Goal: Task Accomplishment & Management: Manage account settings

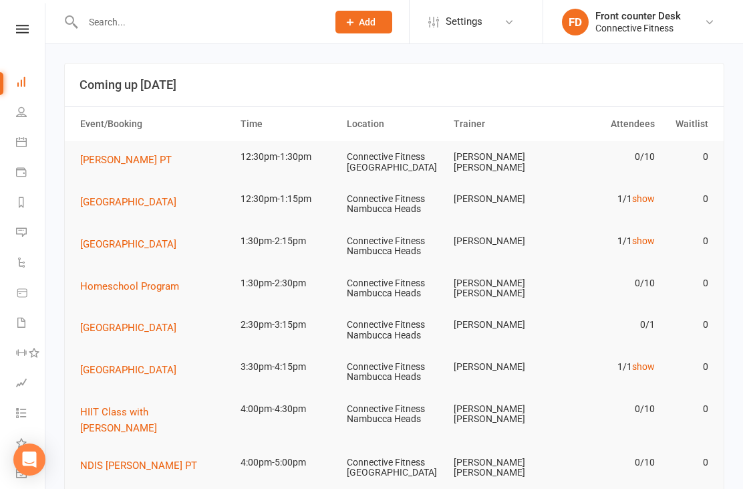
click at [646, 318] on td "0/1" at bounding box center [607, 324] width 107 height 31
click at [639, 367] on link "show" at bounding box center [643, 366] width 23 height 11
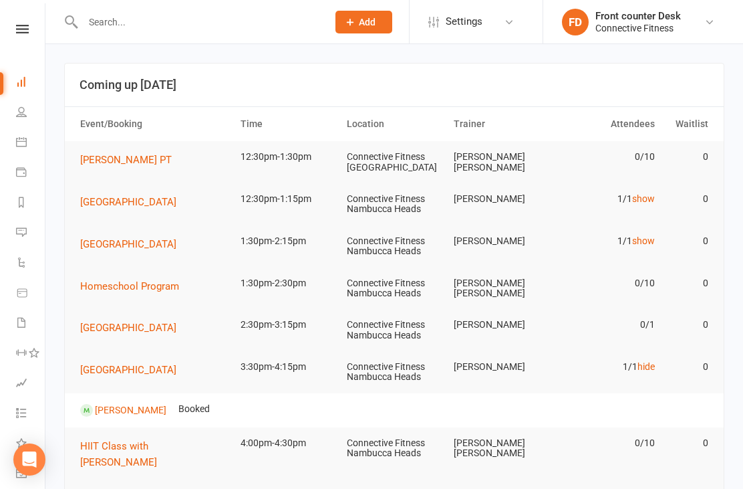
click at [643, 361] on link "hide" at bounding box center [646, 366] width 17 height 11
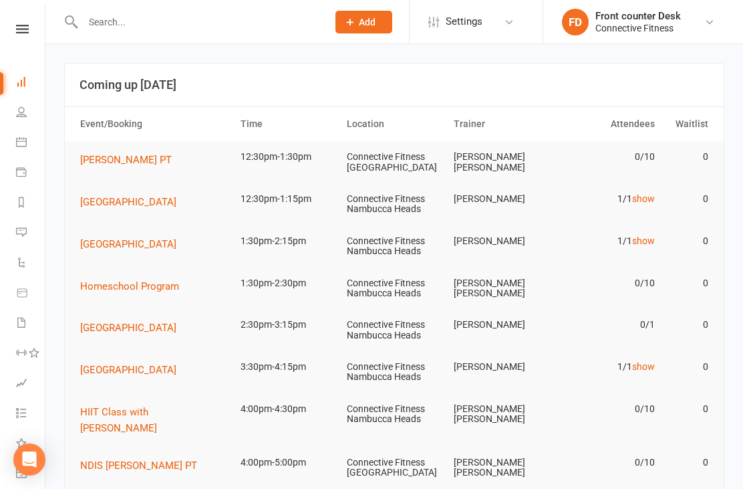
click at [22, 113] on icon at bounding box center [21, 111] width 11 height 11
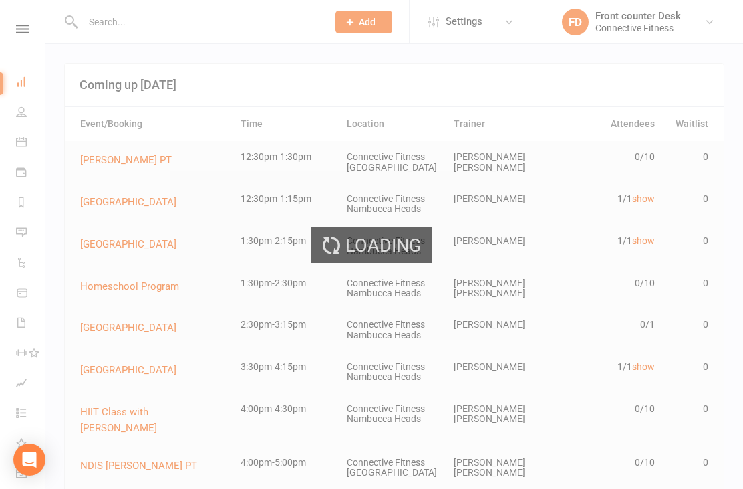
select select "100"
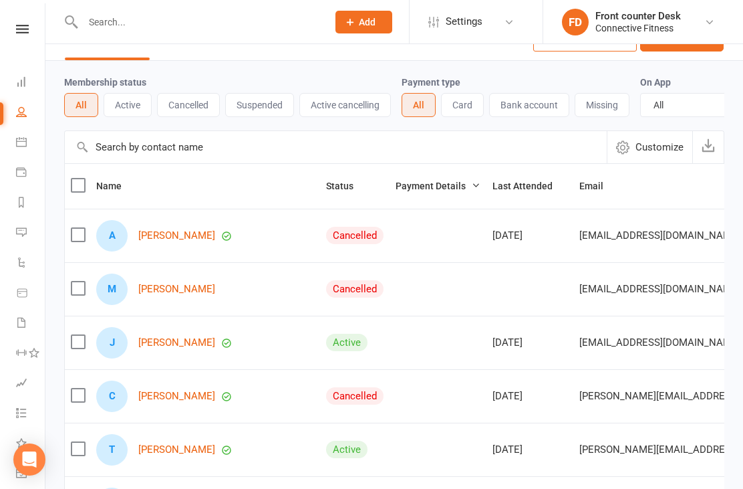
scroll to position [29, 0]
click at [143, 291] on link "Miia Angel" at bounding box center [176, 289] width 77 height 11
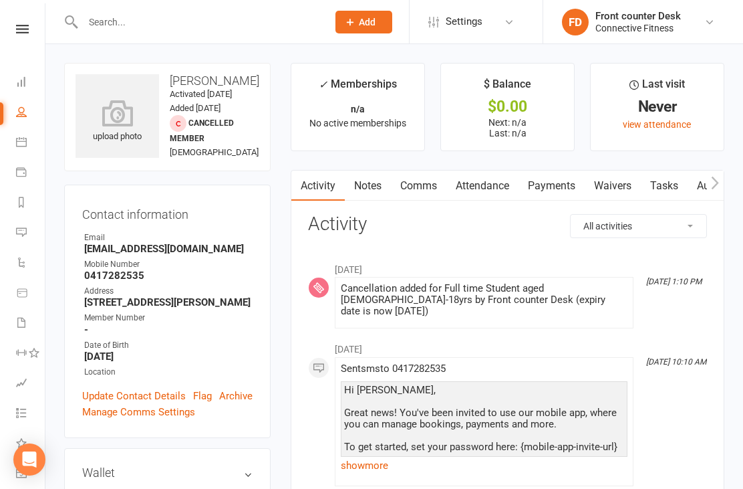
click at [17, 76] on link "Dashboard" at bounding box center [31, 83] width 30 height 30
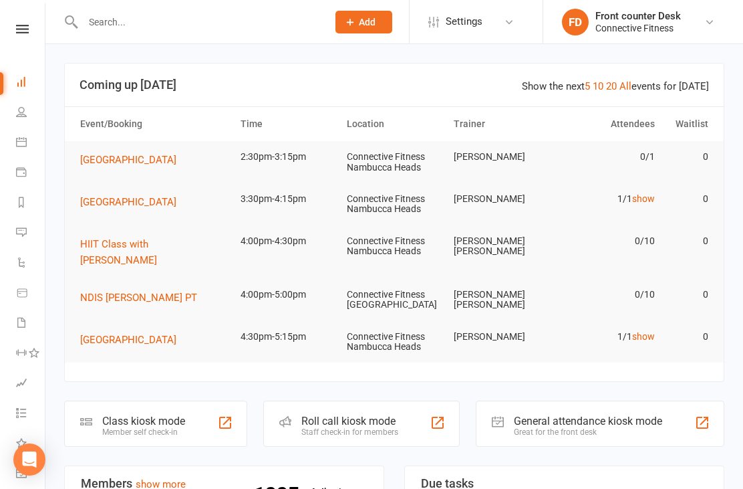
click at [20, 108] on icon at bounding box center [21, 111] width 11 height 11
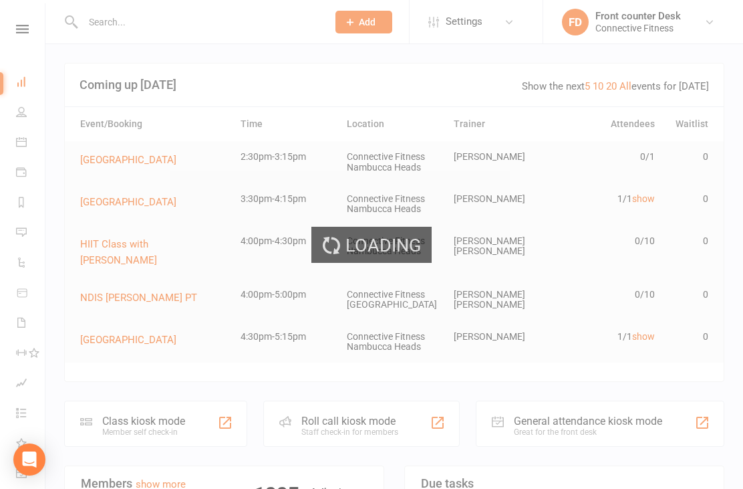
select select "100"
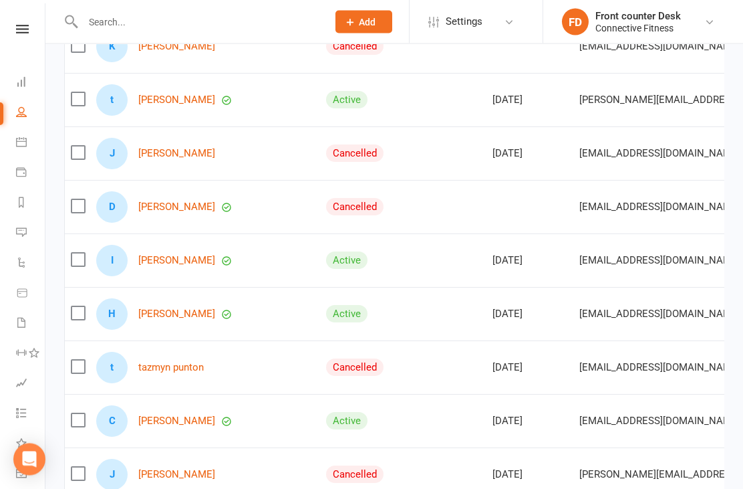
scroll to position [1023, 0]
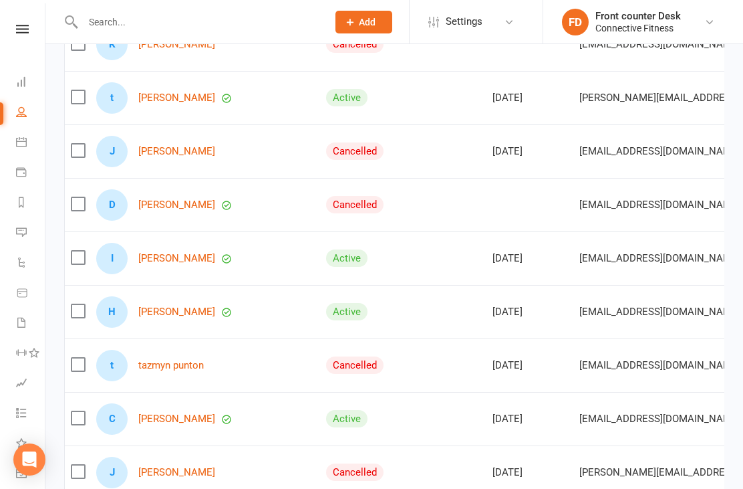
click at [164, 253] on link "Izabella McQueen" at bounding box center [176, 258] width 77 height 11
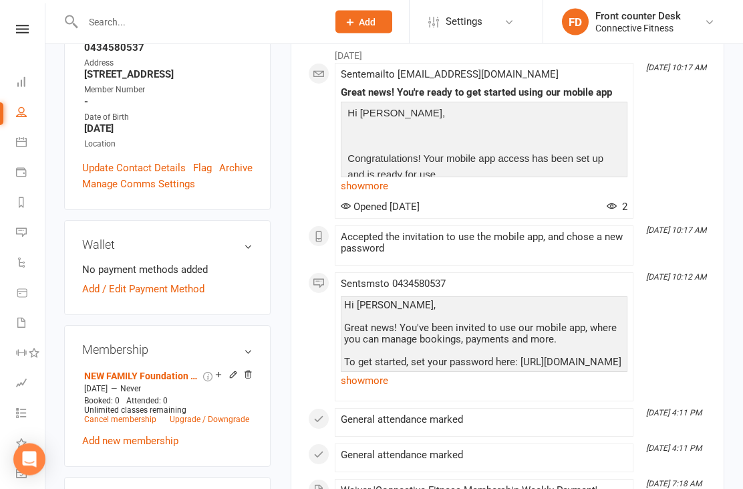
scroll to position [271, 0]
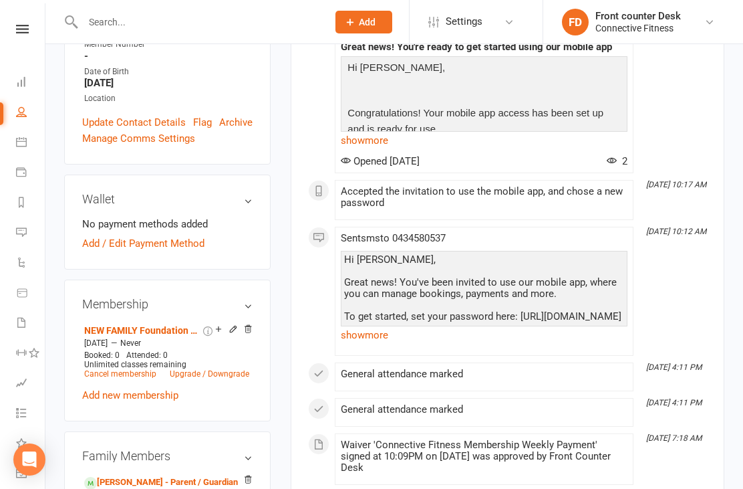
click at [106, 269] on div "Wallet No payment methods added Add / Edit Payment Method" at bounding box center [167, 221] width 207 height 95
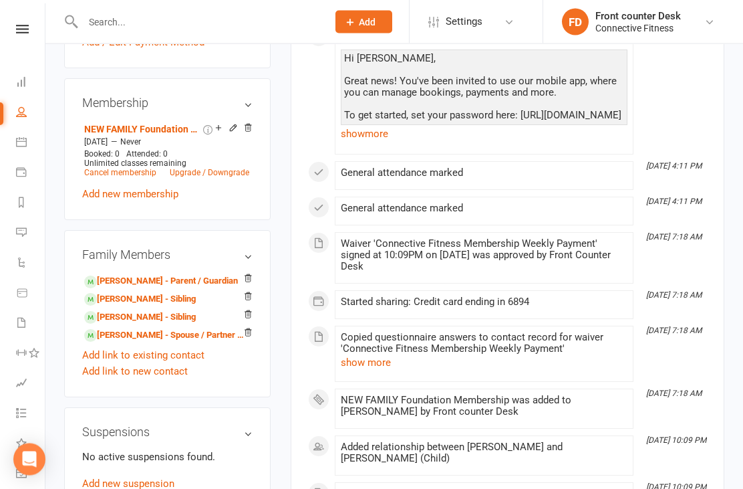
scroll to position [473, 0]
click at [27, 86] on link "Dashboard" at bounding box center [31, 83] width 30 height 30
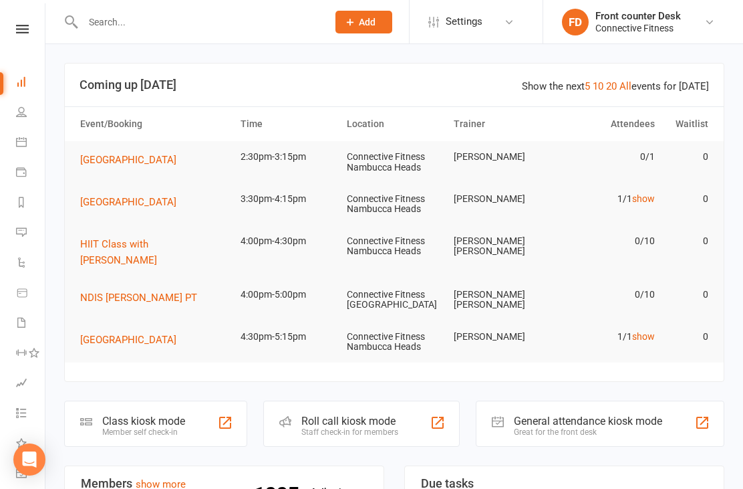
click at [642, 331] on link "show" at bounding box center [643, 336] width 23 height 11
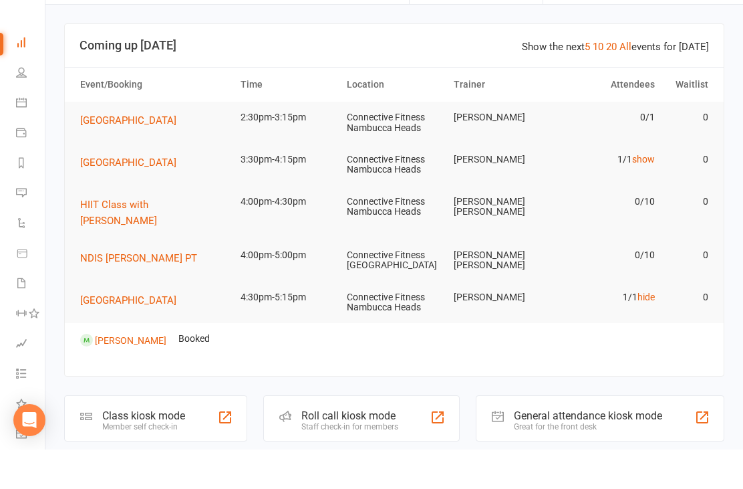
scroll to position [41, 0]
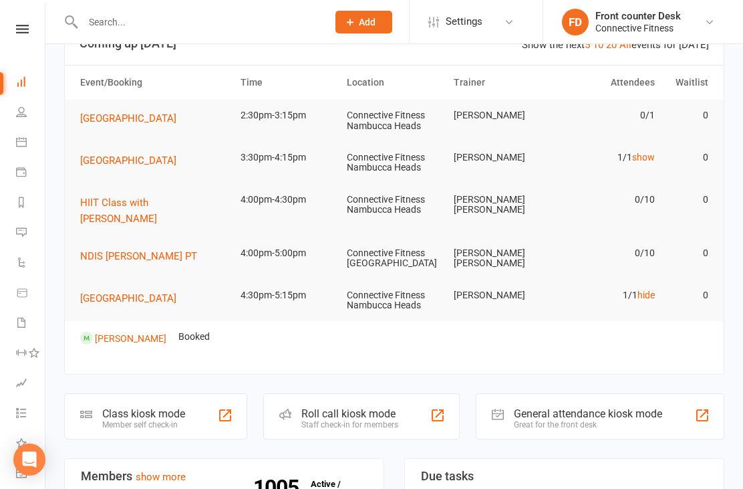
click at [651, 289] on link "hide" at bounding box center [646, 294] width 17 height 11
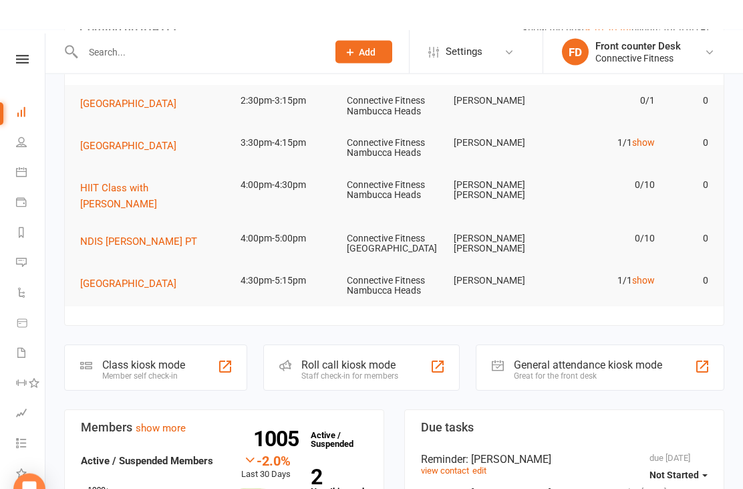
scroll to position [0, 0]
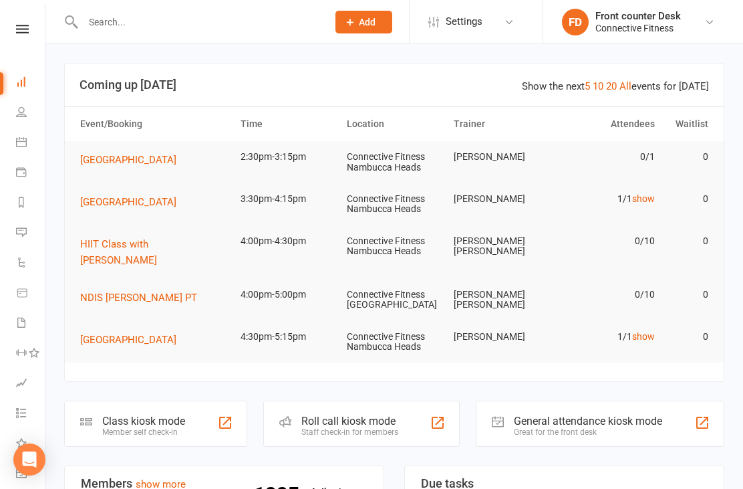
click at [110, 21] on input "text" at bounding box center [198, 22] width 239 height 19
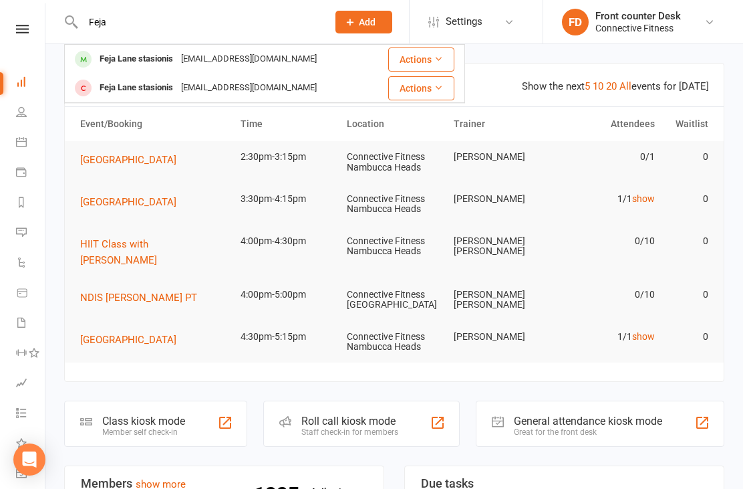
type input "Feja"
click at [313, 72] on div "Feja Lane stasionis Feja.lane.stasionis1@gmail.com" at bounding box center [218, 58] width 307 height 27
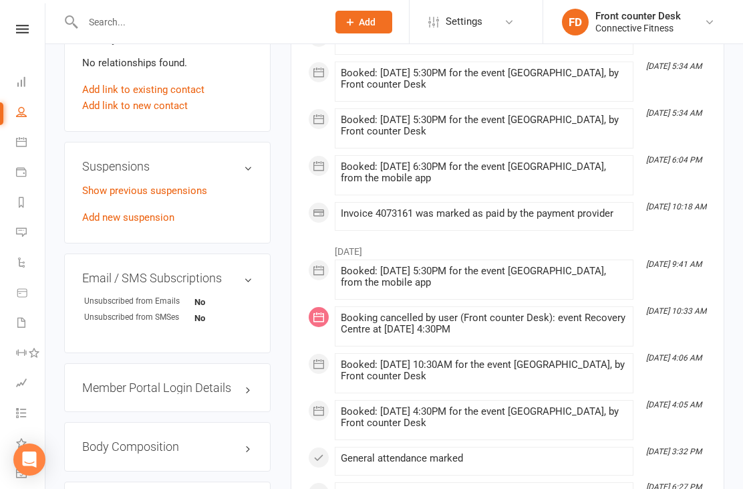
scroll to position [733, 0]
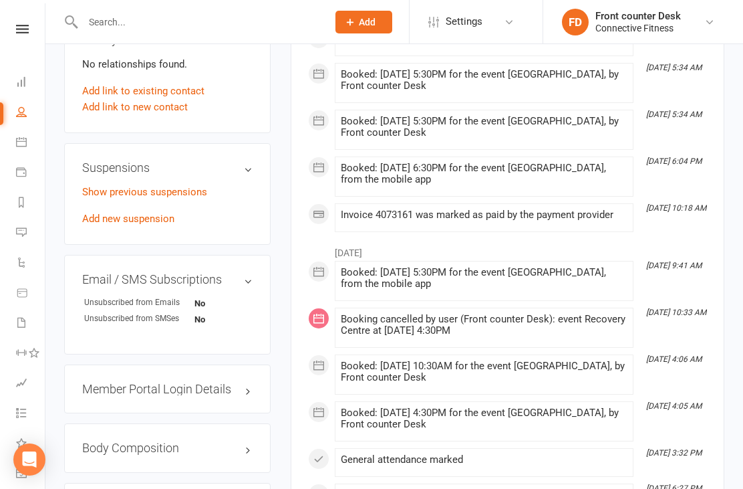
click at [26, 86] on icon at bounding box center [21, 81] width 11 height 11
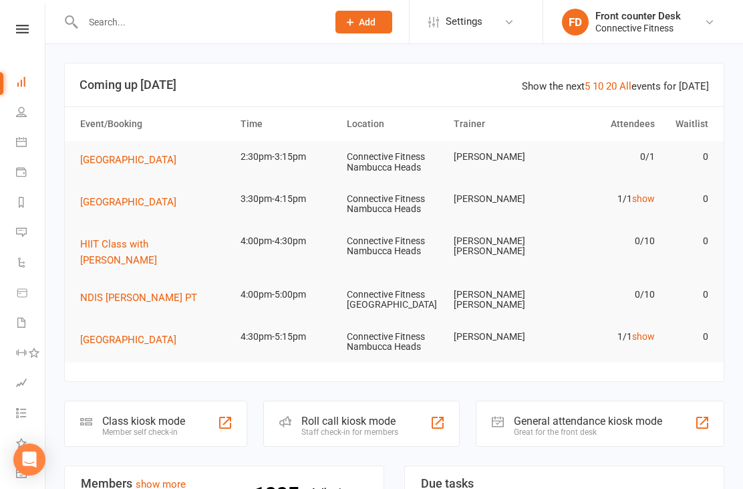
click at [654, 194] on link "show" at bounding box center [643, 198] width 23 height 11
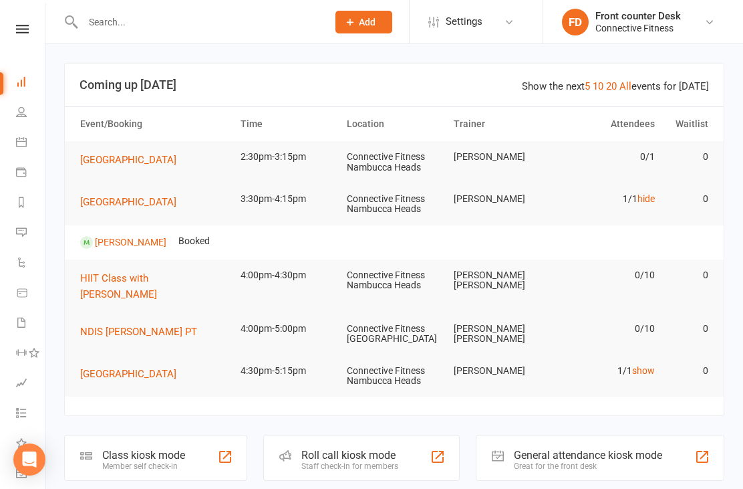
click at [663, 200] on td "0" at bounding box center [687, 198] width 53 height 31
click at [642, 200] on link "hide" at bounding box center [646, 198] width 17 height 11
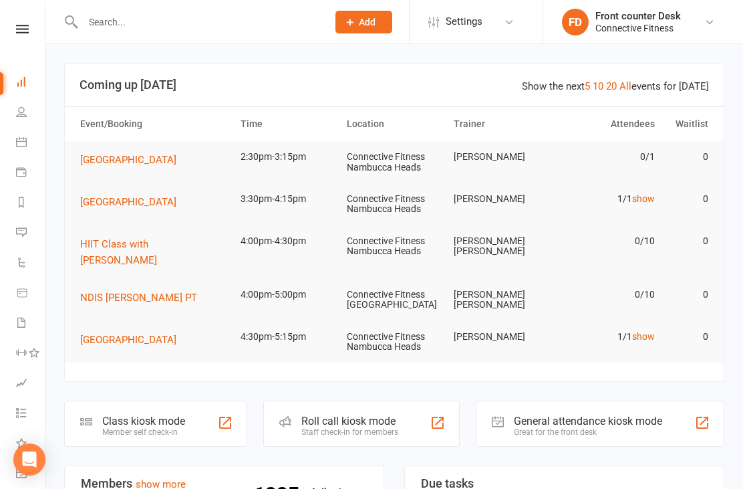
click at [651, 331] on link "show" at bounding box center [643, 336] width 23 height 11
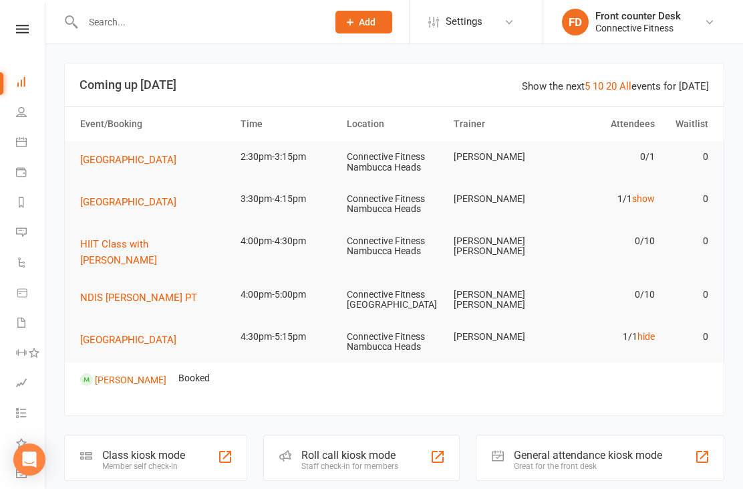
click at [648, 331] on link "hide" at bounding box center [646, 336] width 17 height 11
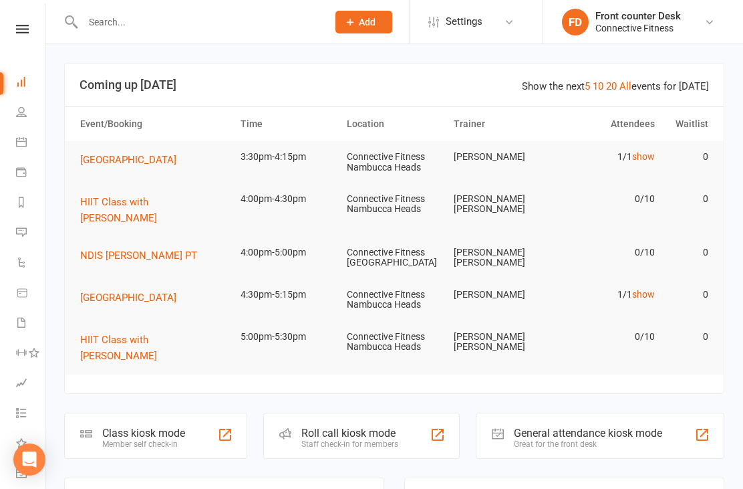
click at [120, 23] on input "text" at bounding box center [198, 22] width 239 height 19
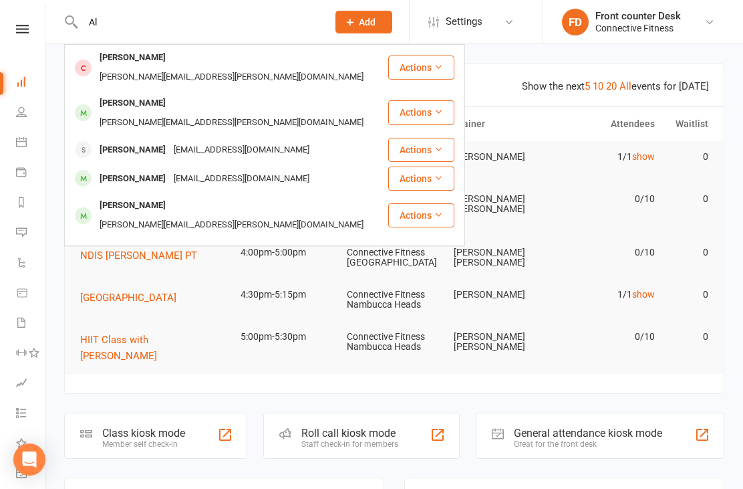
type input "A"
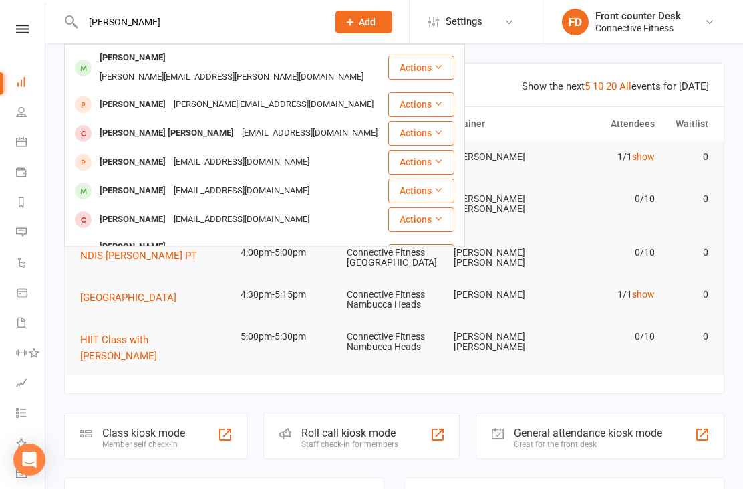
type input "Ella"
click at [119, 181] on div "Ella Spithill" at bounding box center [133, 190] width 74 height 19
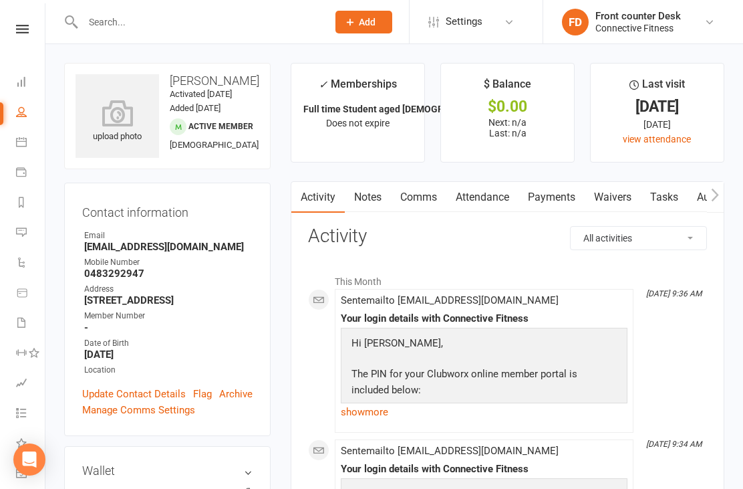
click at [558, 197] on link "Payments" at bounding box center [552, 197] width 66 height 31
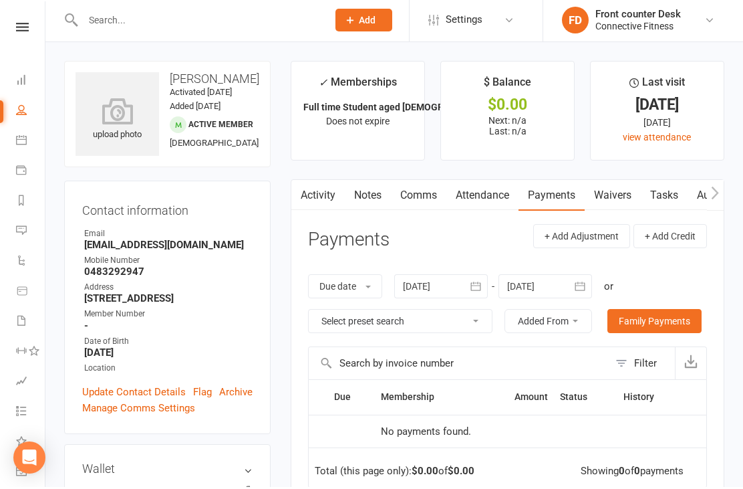
scroll to position [3, 0]
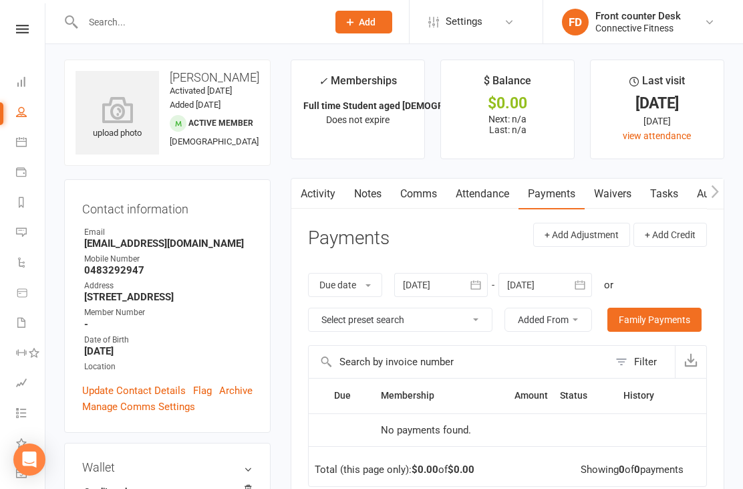
click at [306, 366] on div "Activity Notes Comms Attendance Payments Waivers Tasks Automations Mobile App C…" at bounding box center [508, 428] width 434 height 501
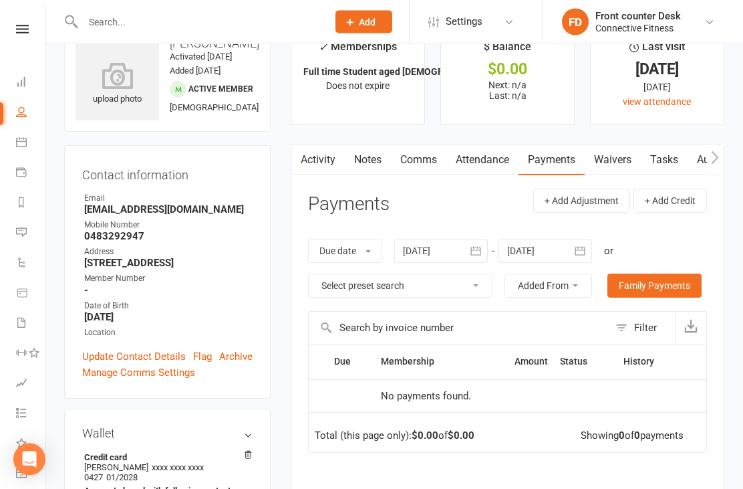
scroll to position [42, 0]
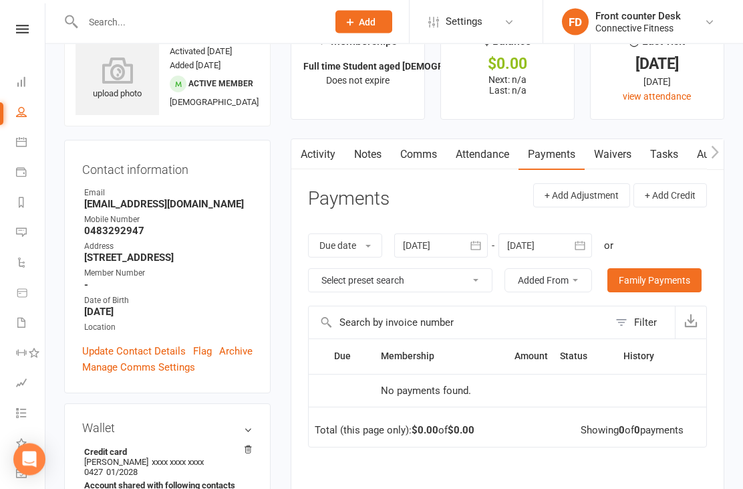
click at [260, 293] on div "Contact information Owner Email Eggys14@hotmail.com Mobile Number 0483292947 Ad…" at bounding box center [167, 266] width 207 height 253
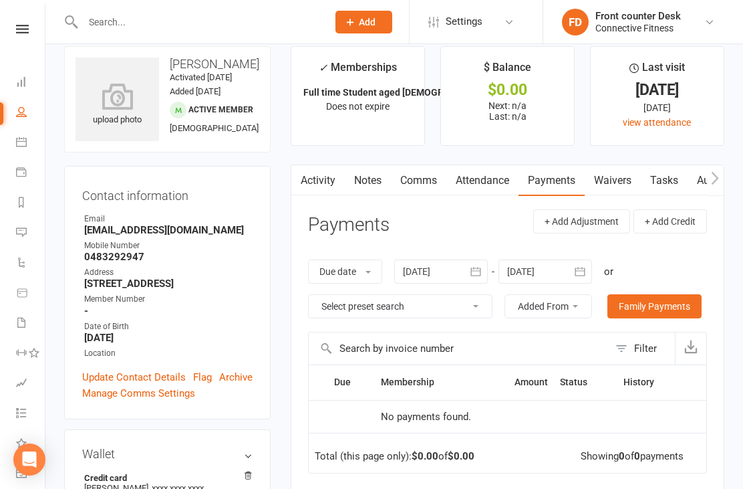
scroll to position [0, 0]
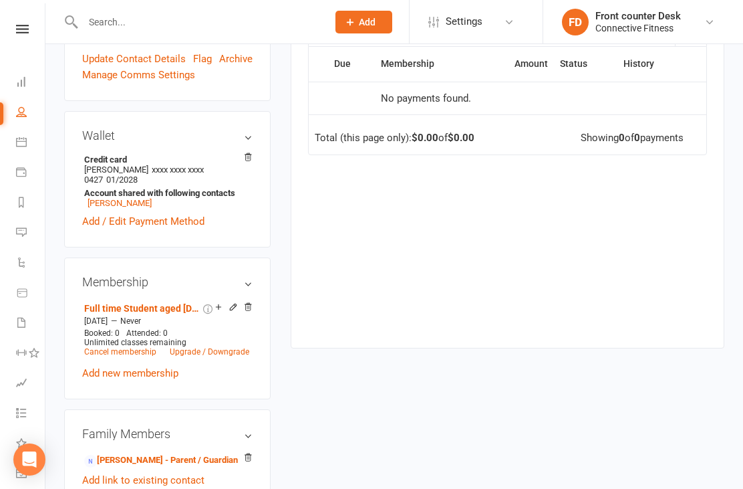
scroll to position [338, 0]
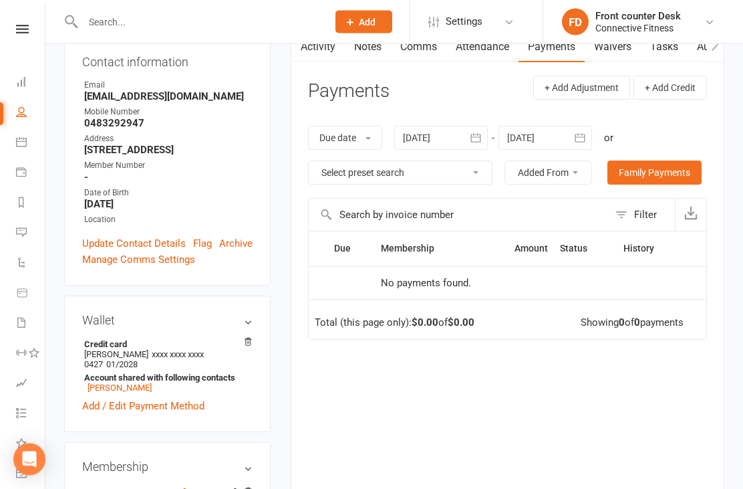
click at [289, 307] on main "✓ Memberships Full time Student aged 14-18yrs Does not expire $ Balance $0.00 N…" at bounding box center [508, 230] width 454 height 634
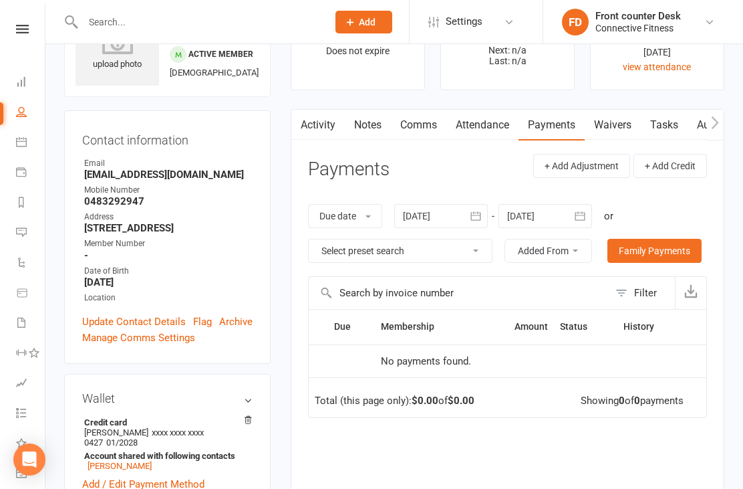
scroll to position [70, 0]
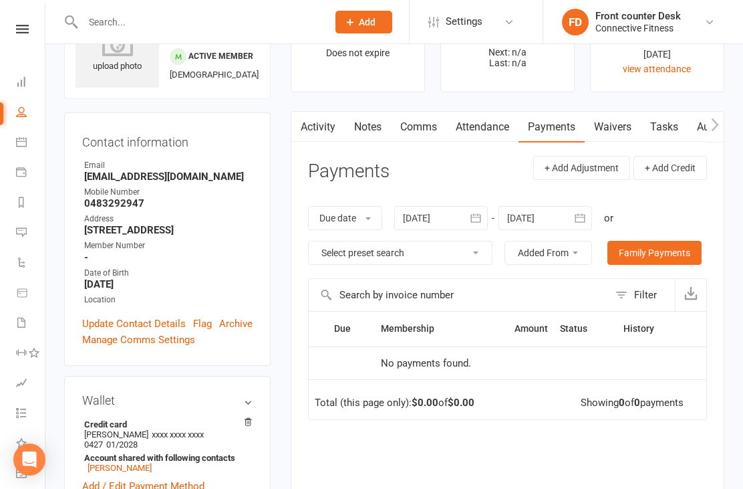
click at [565, 130] on link "Payments" at bounding box center [552, 127] width 66 height 31
click at [501, 126] on link "Attendance" at bounding box center [482, 127] width 72 height 31
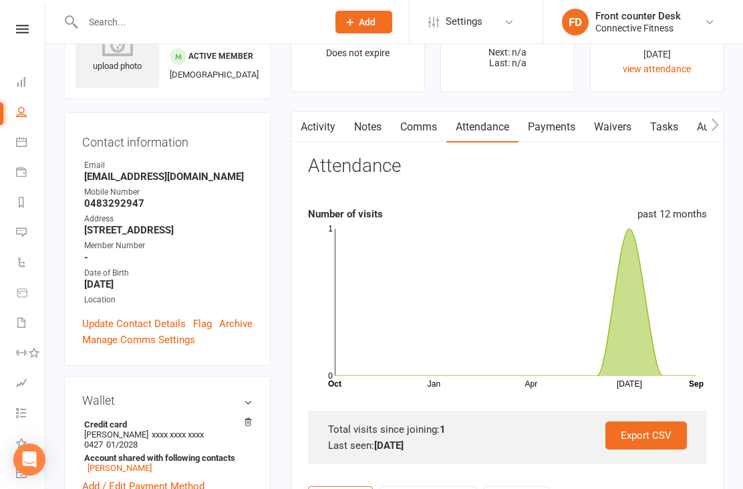
click at [567, 129] on link "Payments" at bounding box center [552, 127] width 66 height 31
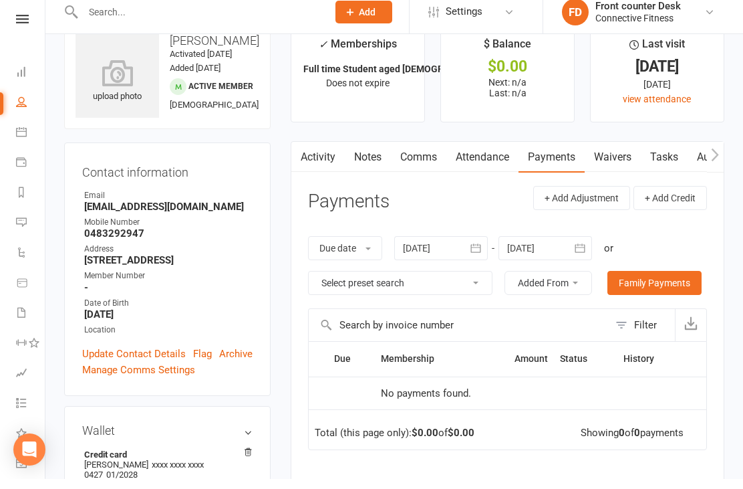
scroll to position [41, 0]
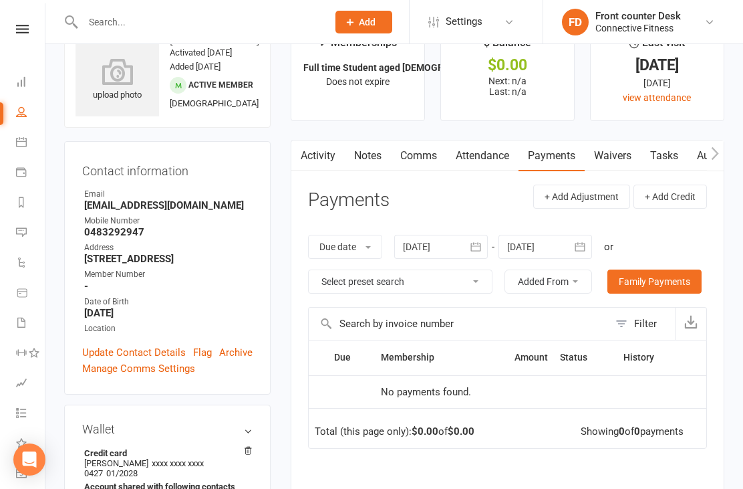
click at [283, 272] on main "✓ Memberships Full time Student aged 14-18yrs Does not expire $ Balance $0.00 N…" at bounding box center [508, 338] width 454 height 634
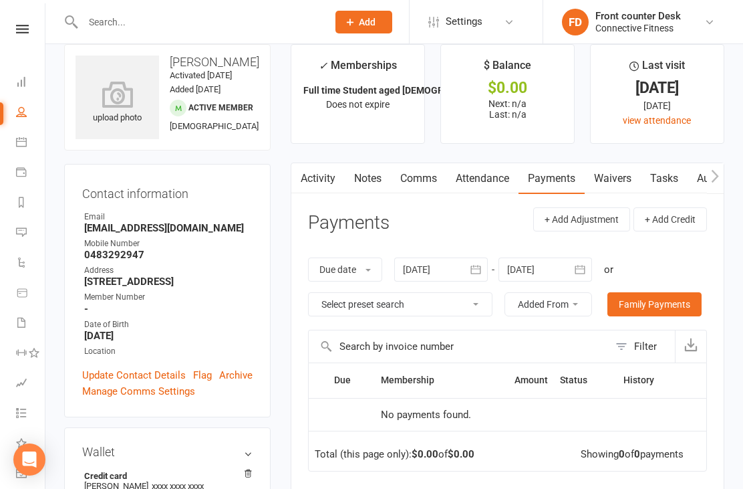
click at [283, 379] on main "✓ Memberships Full time Student aged 14-18yrs Does not expire $ Balance $0.00 N…" at bounding box center [508, 361] width 454 height 634
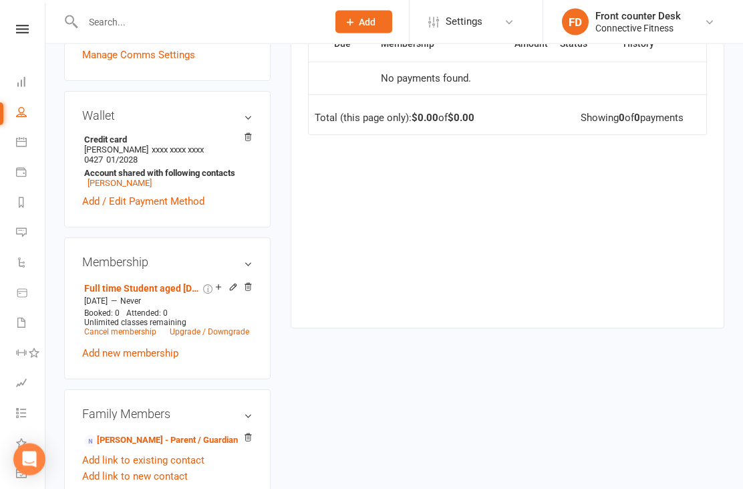
scroll to position [358, 0]
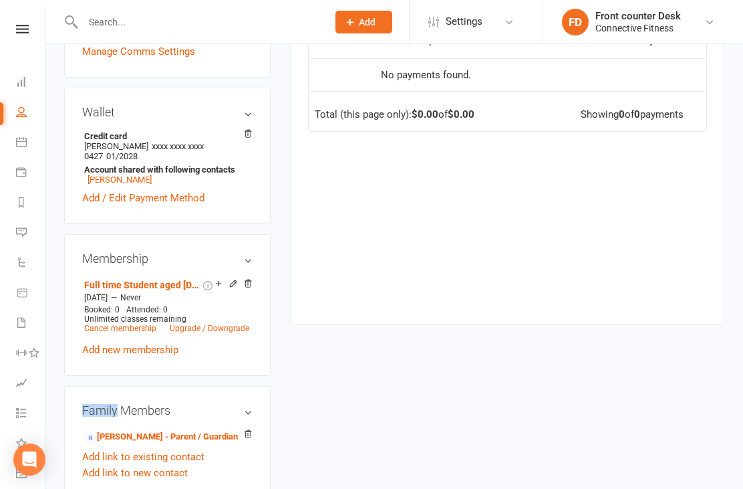
click at [271, 346] on div "upload photo Ella Spithill Activated 29 April, 2025 Added 29 April, 2025 Active…" at bounding box center [167, 471] width 227 height 1532
click at [158, 356] on link "Add new membership" at bounding box center [130, 349] width 96 height 12
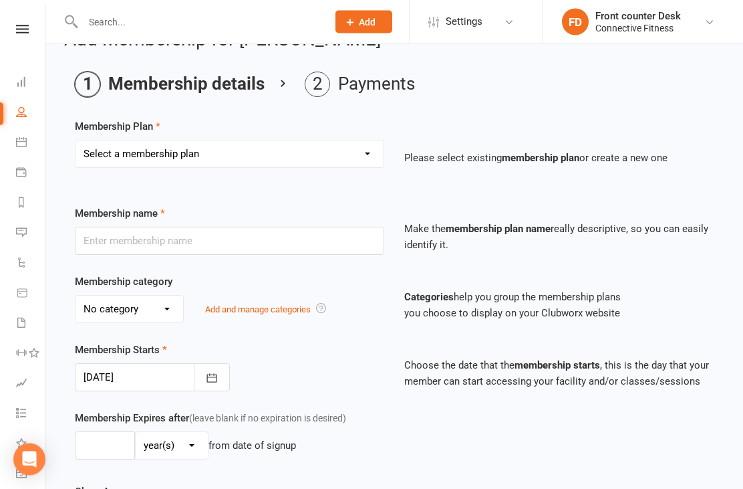
click at [469, 418] on div "Membership Expires after (leave blank if no expiration is desired) day(s) week(…" at bounding box center [394, 447] width 659 height 74
click at [358, 154] on select "Select a membership plan Full time Student aged 14-18yrs Seniors Membership 60y…" at bounding box center [230, 154] width 308 height 27
select select "0"
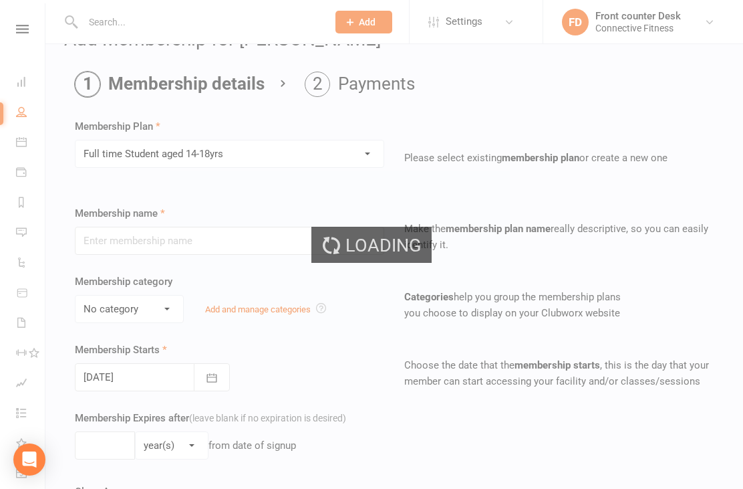
type input "Full time Student aged 14-18yrs"
select select "4"
type input "0"
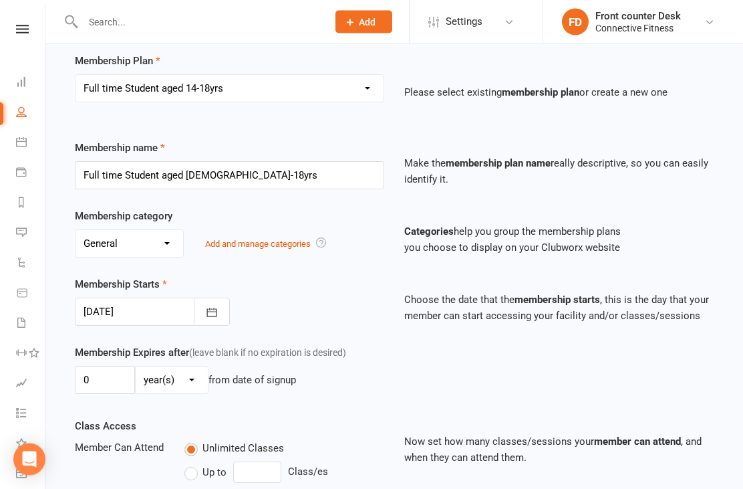
scroll to position [0, 0]
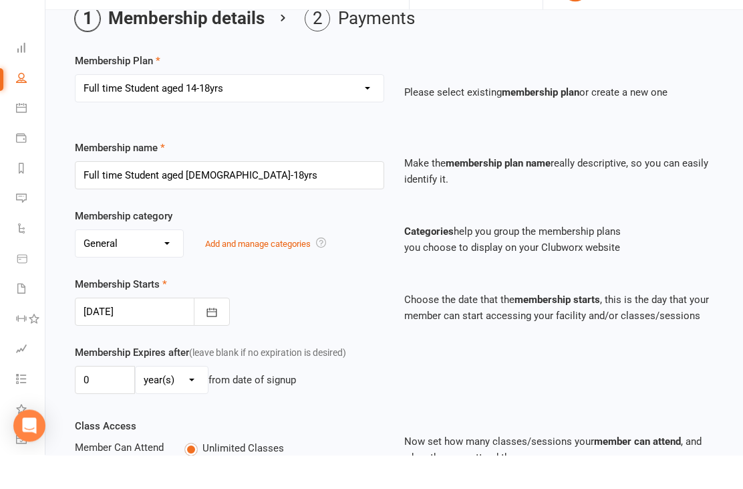
click at [19, 79] on icon at bounding box center [21, 81] width 11 height 11
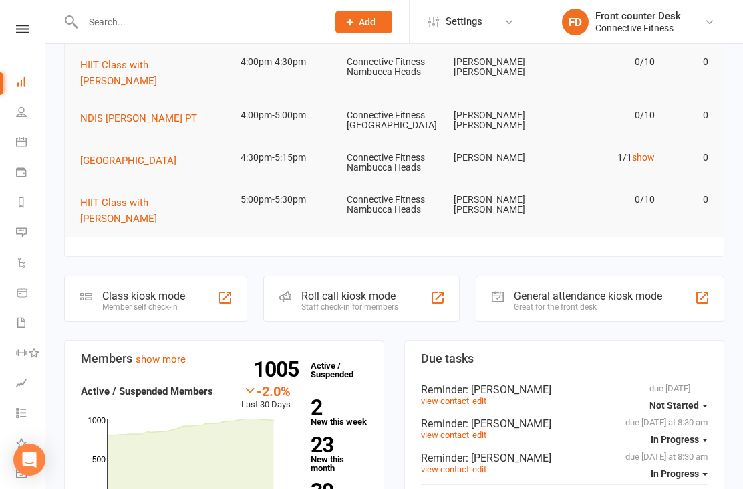
click at [380, 342] on section "Members show more -2.0% Last 30 Days Active / Suspended Members Jul Month 17-Ma…" at bounding box center [224, 449] width 320 height 219
click at [19, 110] on icon at bounding box center [21, 111] width 11 height 11
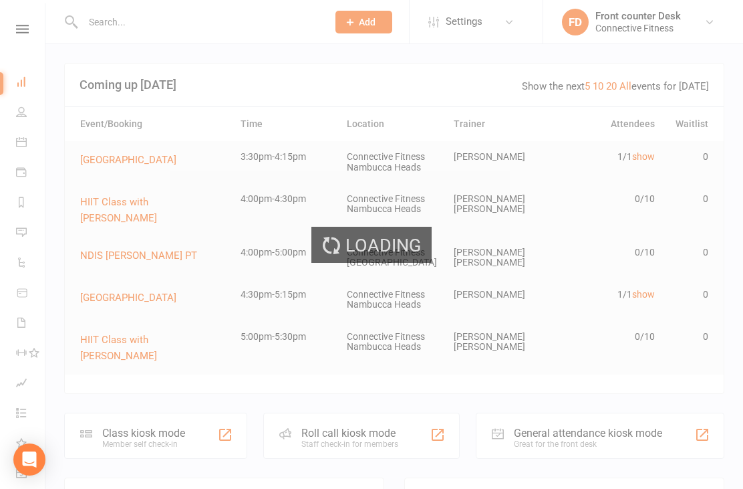
select select "100"
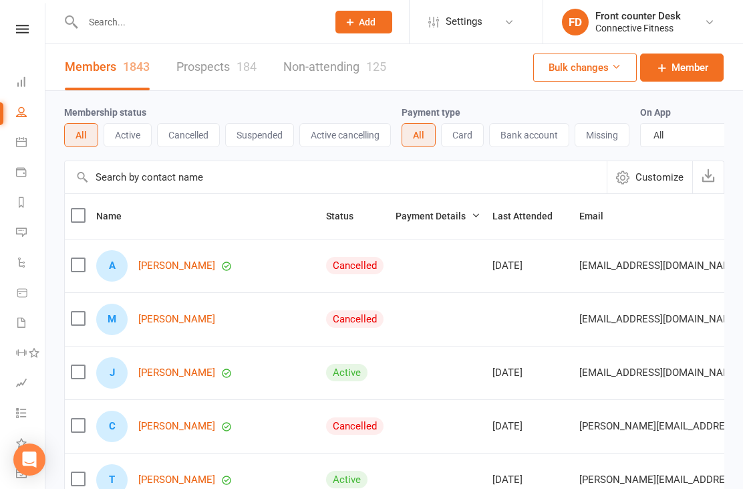
click at [121, 6] on div at bounding box center [191, 21] width 254 height 43
click at [188, 41] on div at bounding box center [191, 21] width 254 height 43
click at [142, 29] on input "text" at bounding box center [198, 22] width 239 height 19
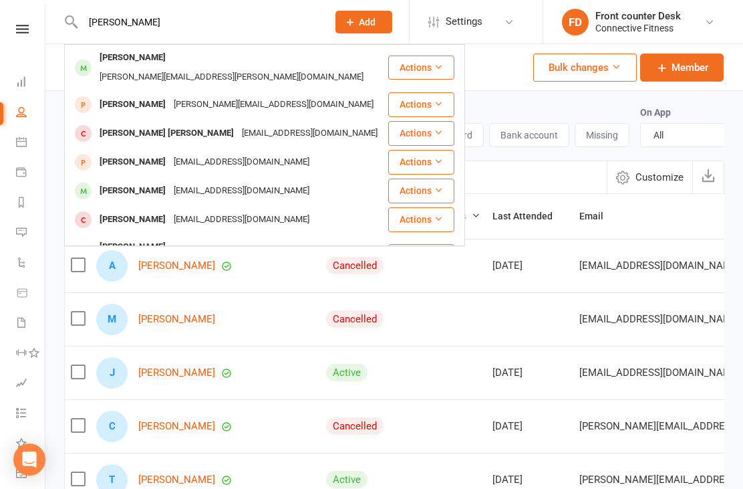
type input "Ella"
click at [124, 152] on div "Ella Spithill" at bounding box center [133, 161] width 74 height 19
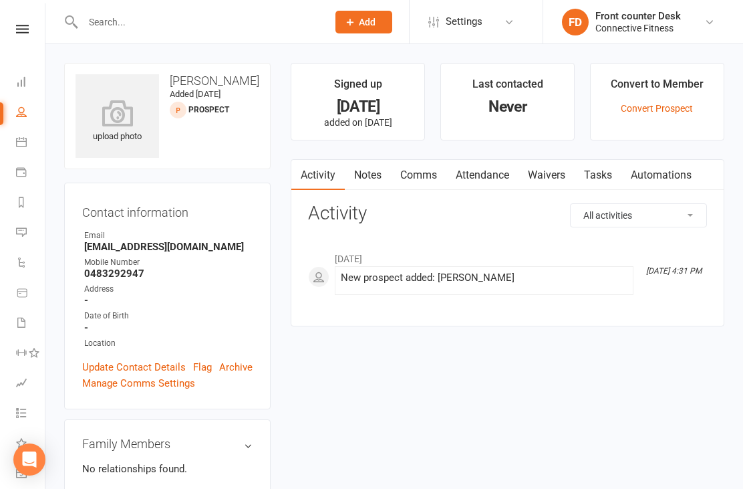
click at [43, 116] on link "People" at bounding box center [31, 113] width 30 height 30
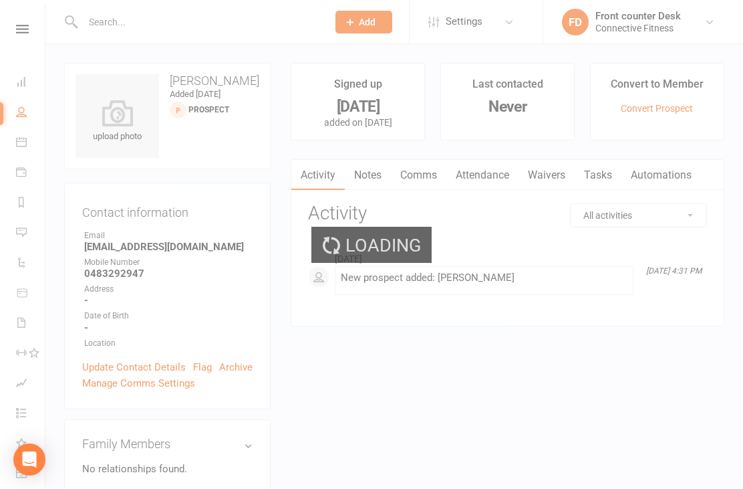
select select "100"
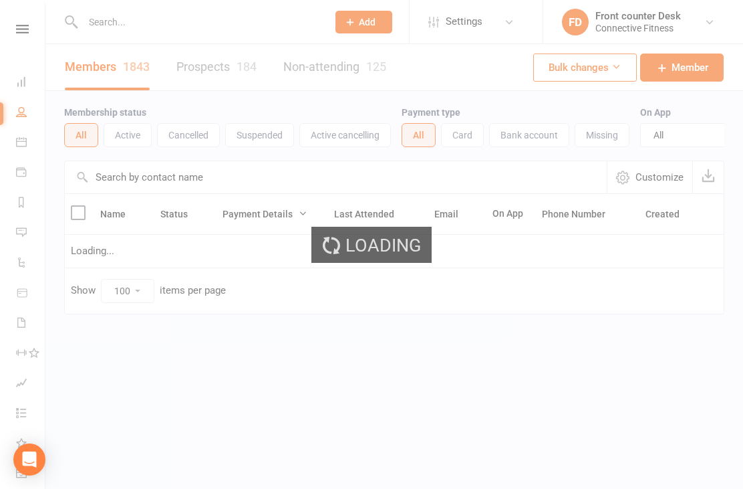
click at [134, 27] on div "Loading" at bounding box center [371, 244] width 743 height 489
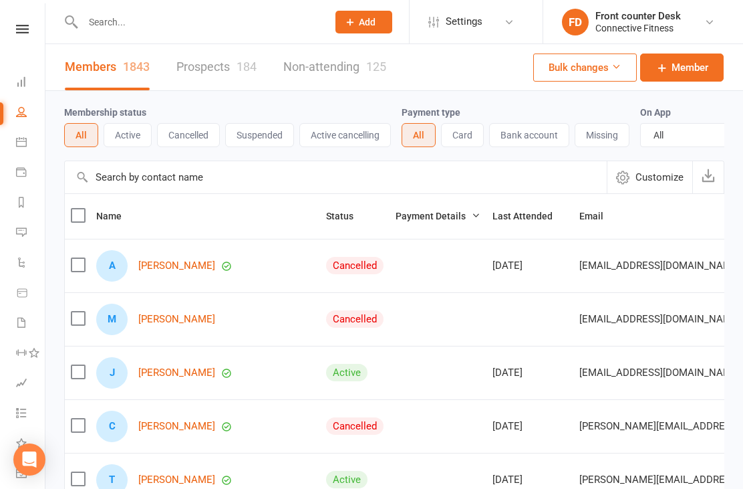
click at [130, 22] on input "text" at bounding box center [198, 22] width 239 height 19
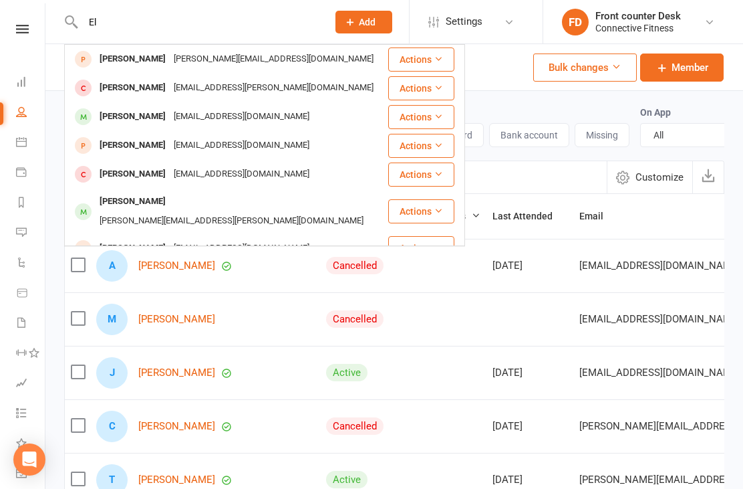
type input "E"
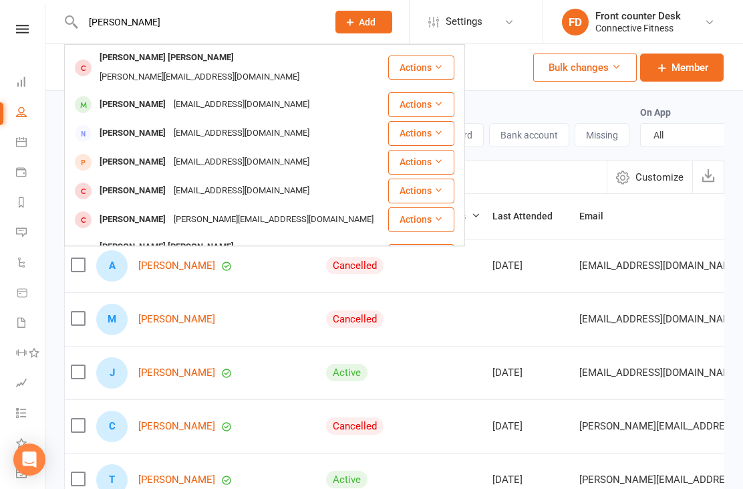
type input "Jane"
click at [136, 124] on div "Jane Campbell" at bounding box center [133, 133] width 74 height 19
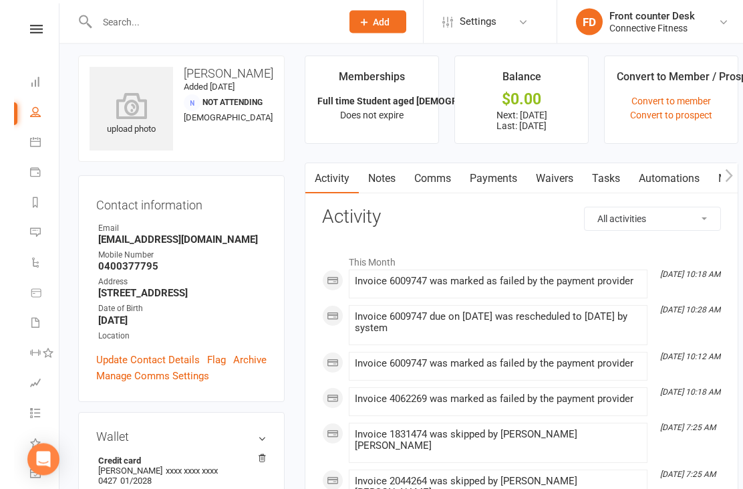
scroll to position [7, 0]
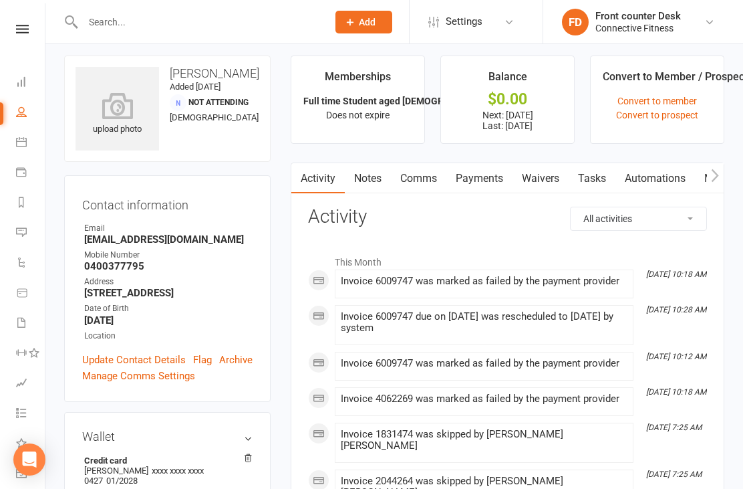
click at [494, 176] on link "Payments" at bounding box center [479, 178] width 66 height 31
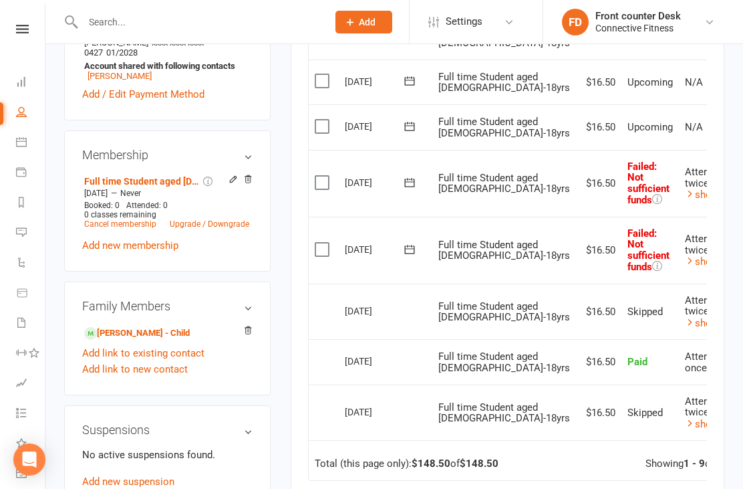
scroll to position [434, 0]
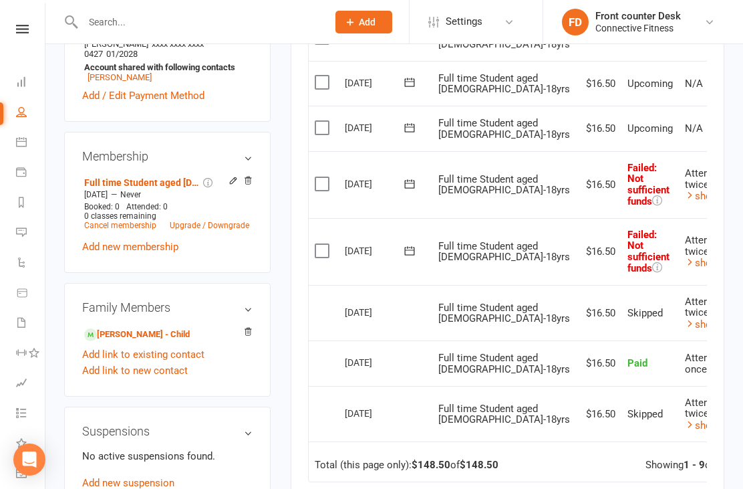
click at [685, 269] on link "show history" at bounding box center [718, 263] width 67 height 12
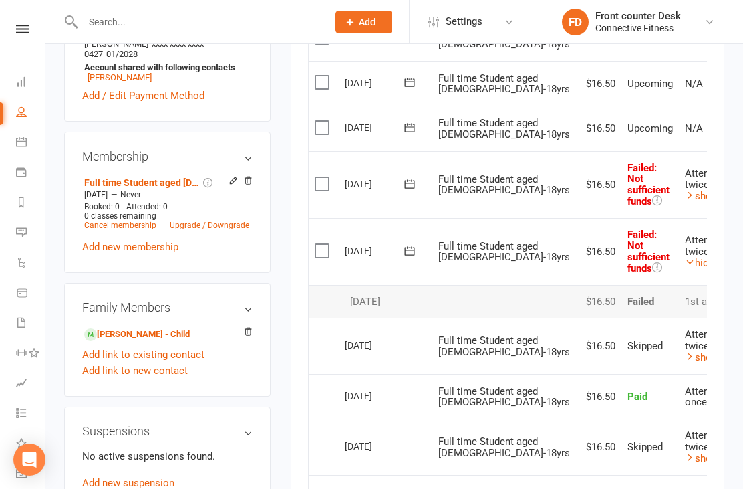
click at [685, 269] on link "hide history" at bounding box center [716, 263] width 62 height 12
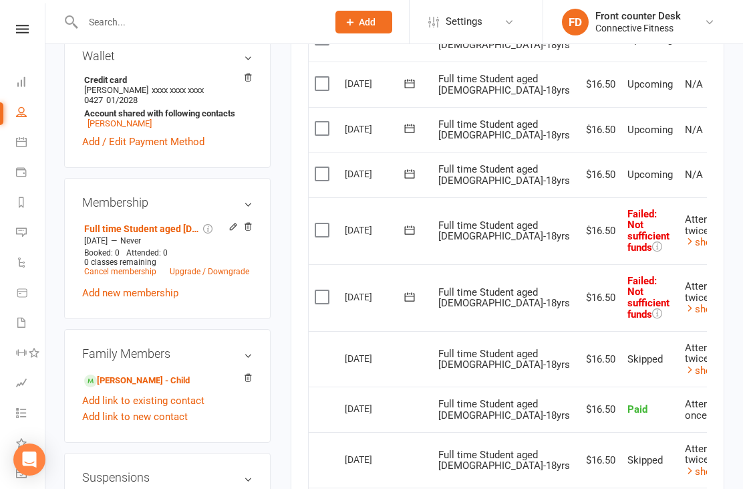
scroll to position [386, 0]
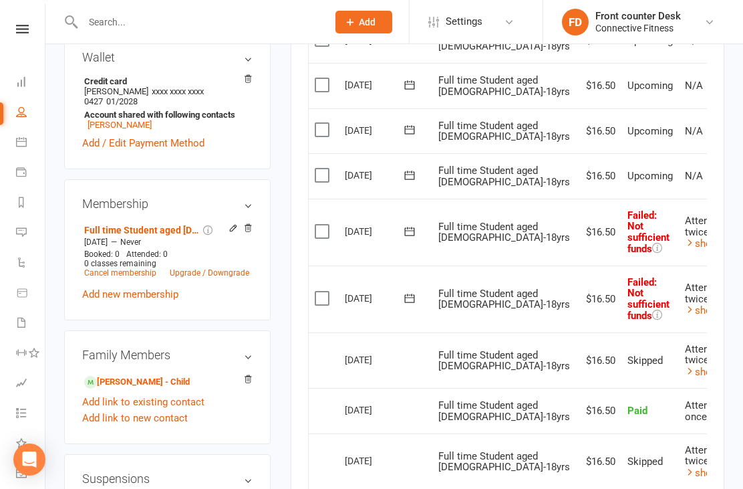
click at [685, 304] on div "Attempted twice" at bounding box center [718, 293] width 67 height 22
click at [685, 249] on link "show history" at bounding box center [718, 243] width 67 height 12
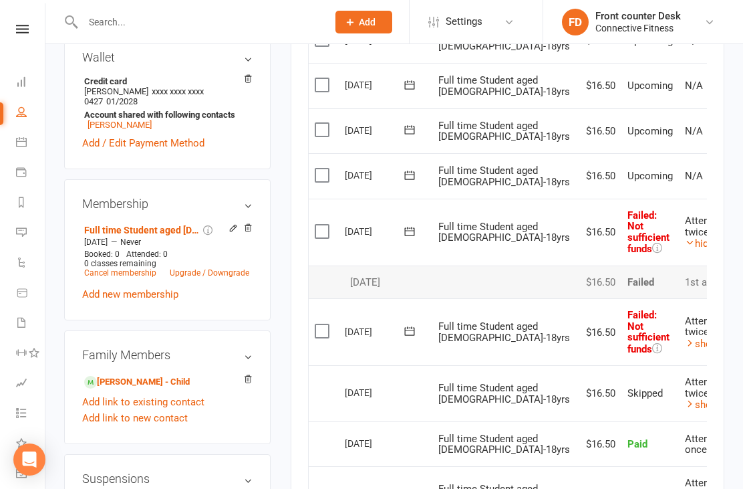
click at [685, 249] on link "hide history" at bounding box center [716, 243] width 62 height 12
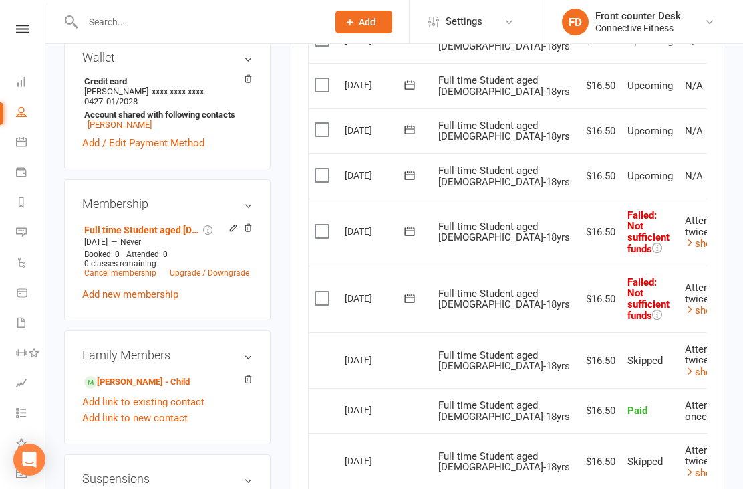
click at [685, 316] on link "show history" at bounding box center [718, 310] width 67 height 12
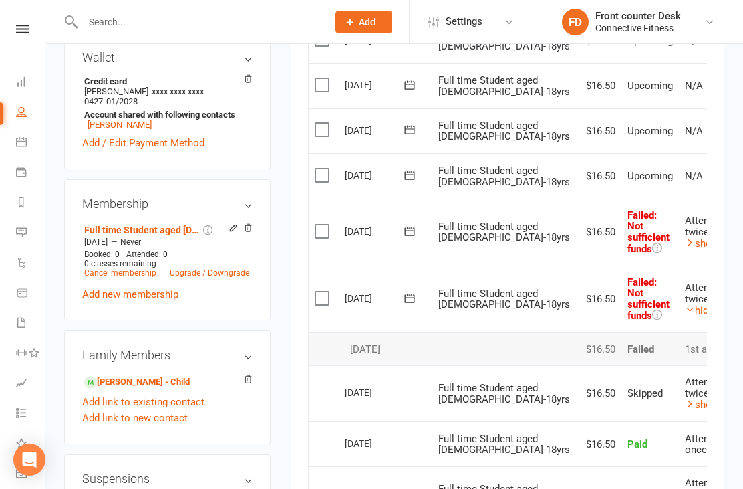
click at [685, 316] on link "hide history" at bounding box center [716, 310] width 62 height 12
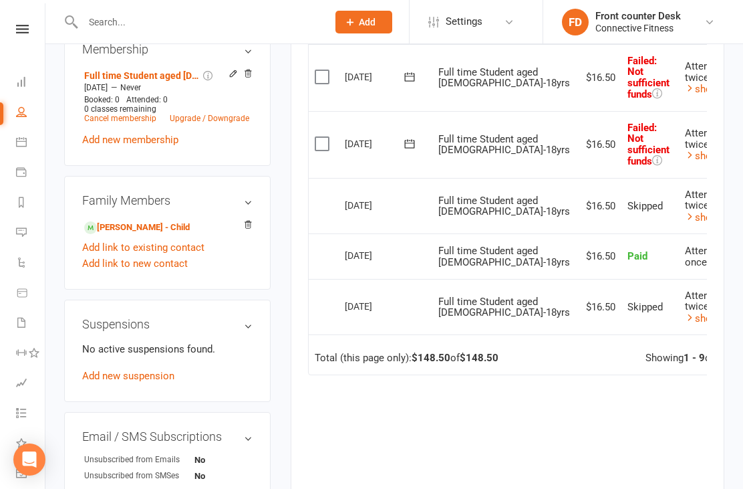
scroll to position [540, 0]
click at [685, 325] on link "show history" at bounding box center [718, 319] width 67 height 12
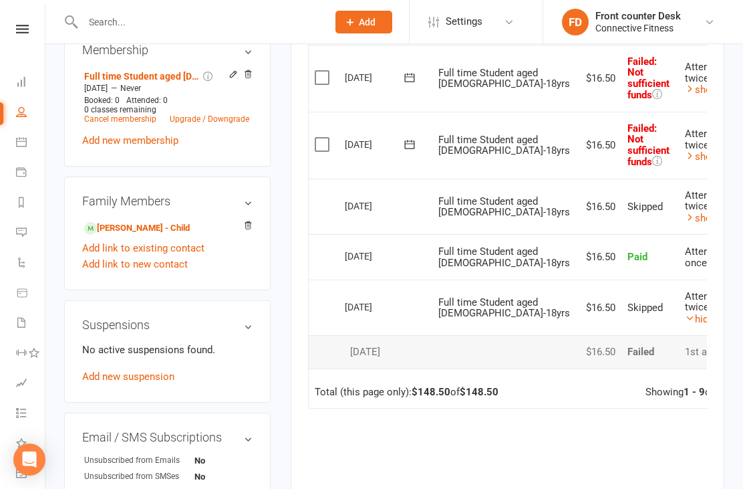
click at [685, 325] on link "hide history" at bounding box center [716, 319] width 62 height 12
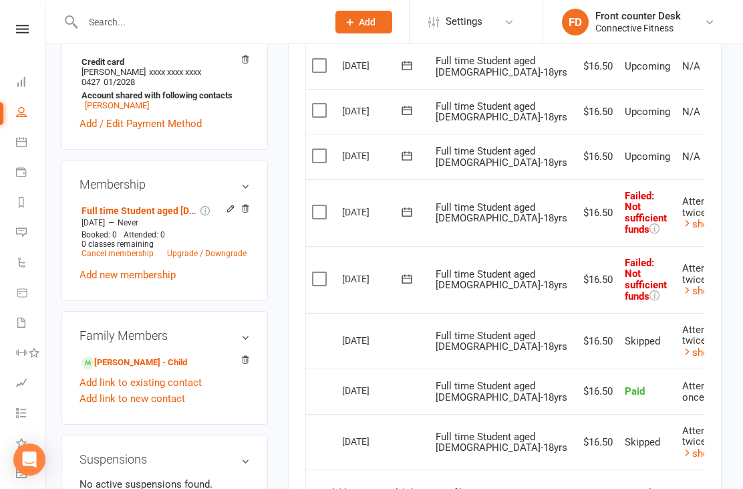
scroll to position [444, 3]
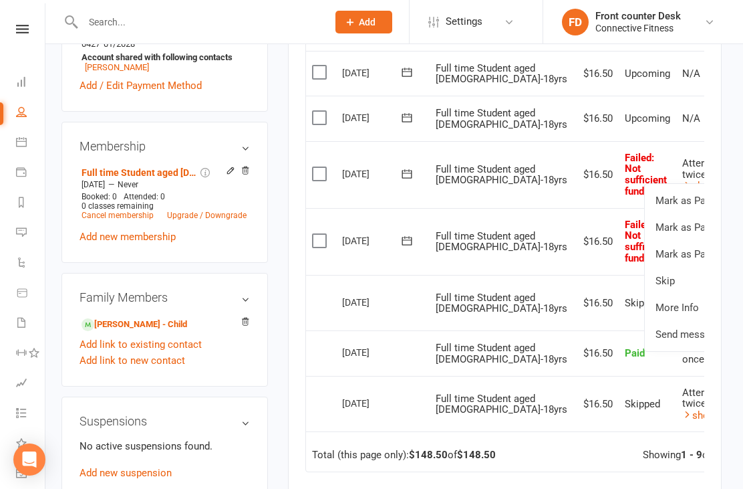
click at [726, 312] on main "Memberships Full time Student aged 14-18yrs Does not expire Balance $0.00 Next:…" at bounding box center [505, 148] width 454 height 1059
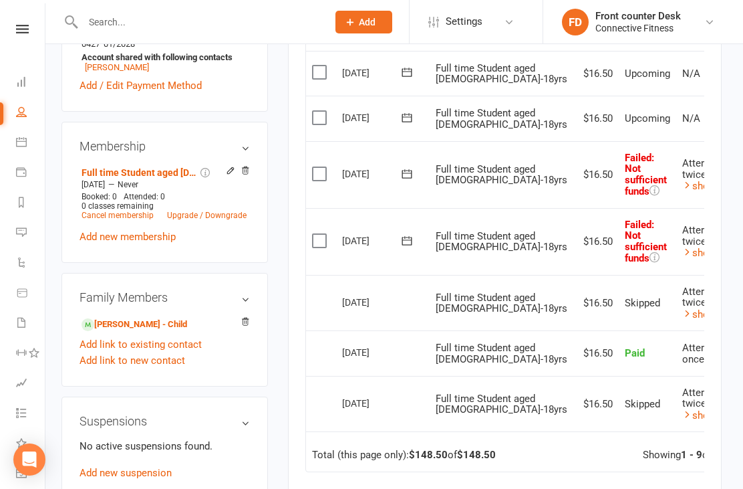
click at [730, 344] on main "Memberships Full time Student aged 14-18yrs Does not expire Balance $0.00 Next:…" at bounding box center [505, 148] width 454 height 1059
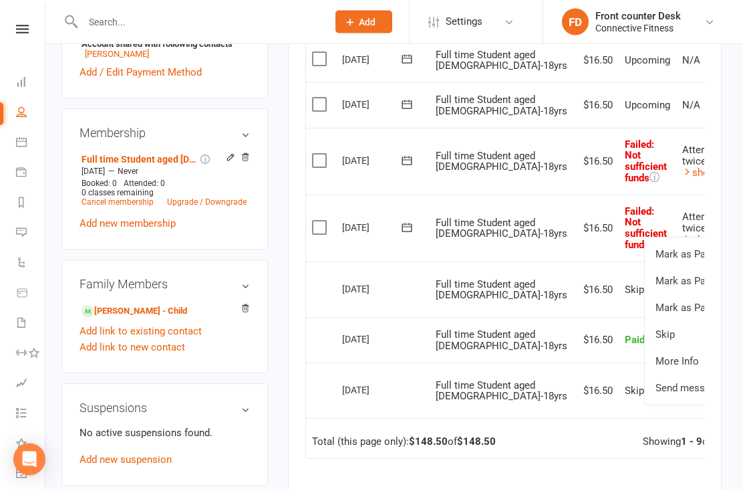
scroll to position [457, 3]
click at [645, 294] on link "Mark as Paid (POS)" at bounding box center [711, 280] width 132 height 27
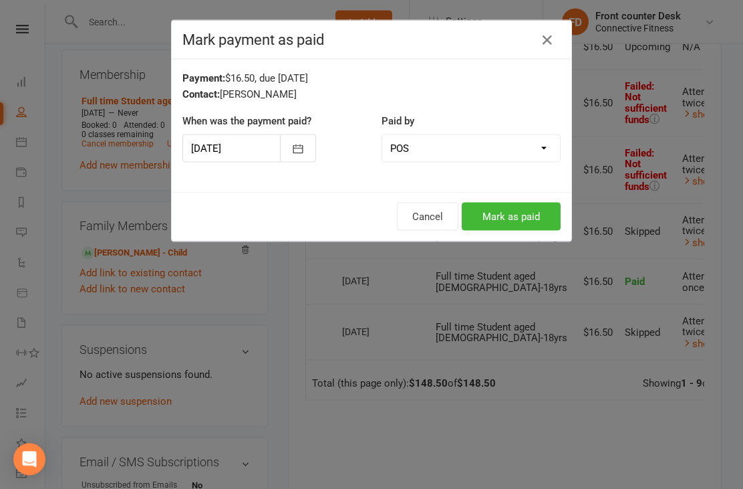
scroll to position [517, 3]
click at [514, 336] on div "Mark payment as paid Payment: $16.50, due 06-Sep-2025 Contact: Jane Campbell Wh…" at bounding box center [371, 244] width 743 height 489
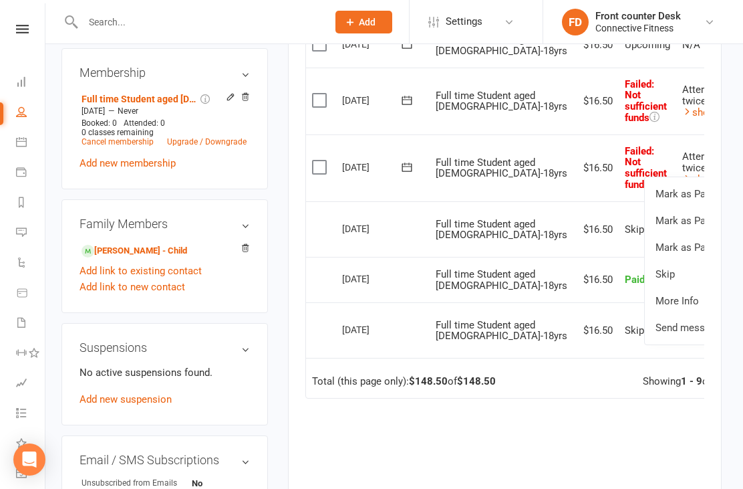
click at [649, 234] on link "Mark as Paid (POS)" at bounding box center [711, 220] width 132 height 27
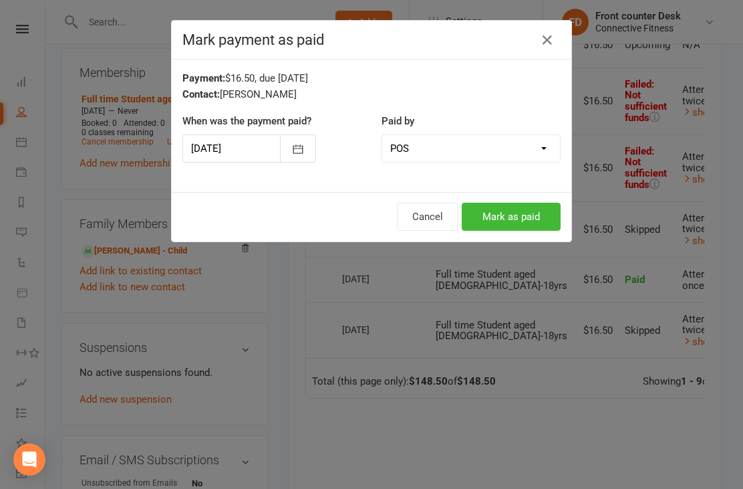
click at [521, 211] on button "Mark as paid" at bounding box center [511, 216] width 99 height 28
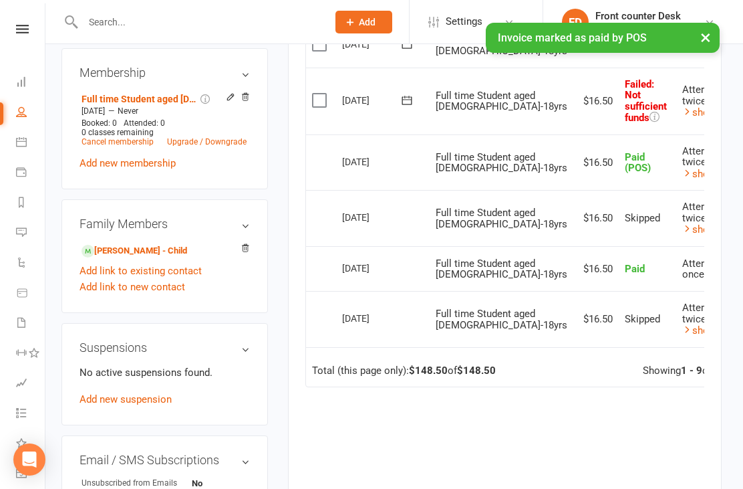
click at [648, 167] on link "Mark as Paid (POS)" at bounding box center [711, 153] width 132 height 27
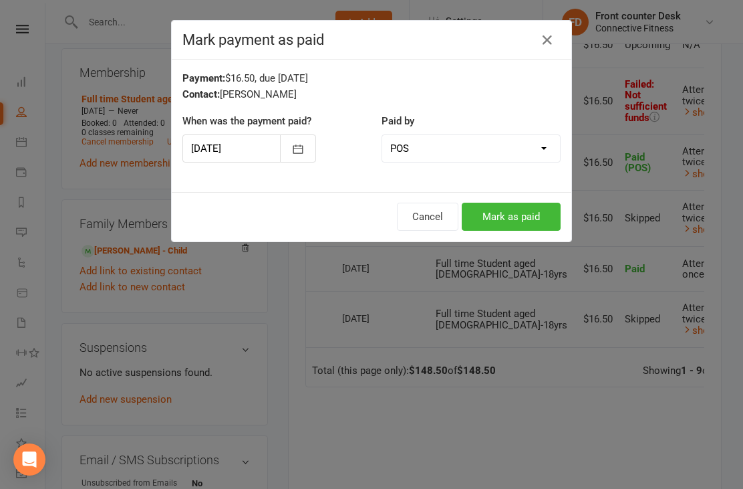
click at [509, 216] on button "Mark as paid" at bounding box center [511, 216] width 99 height 28
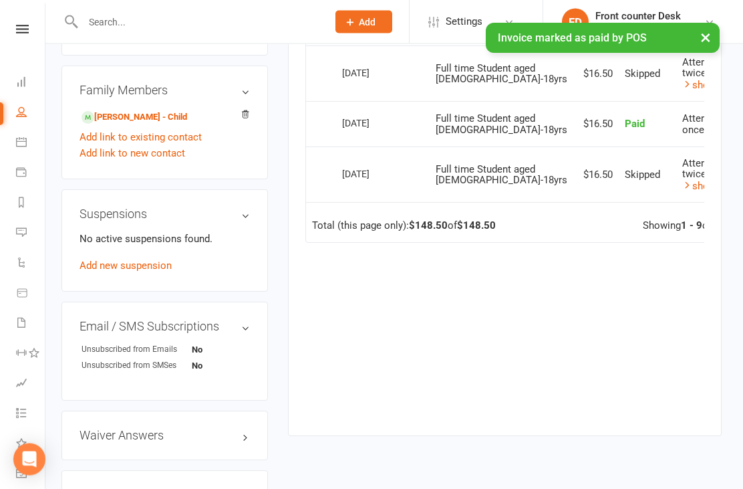
scroll to position [651, 3]
click at [712, 231] on strong "9" at bounding box center [715, 225] width 6 height 12
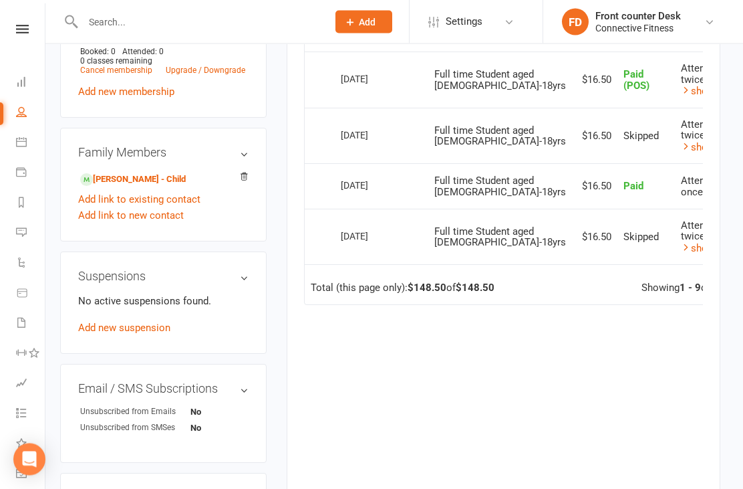
scroll to position [591, 4]
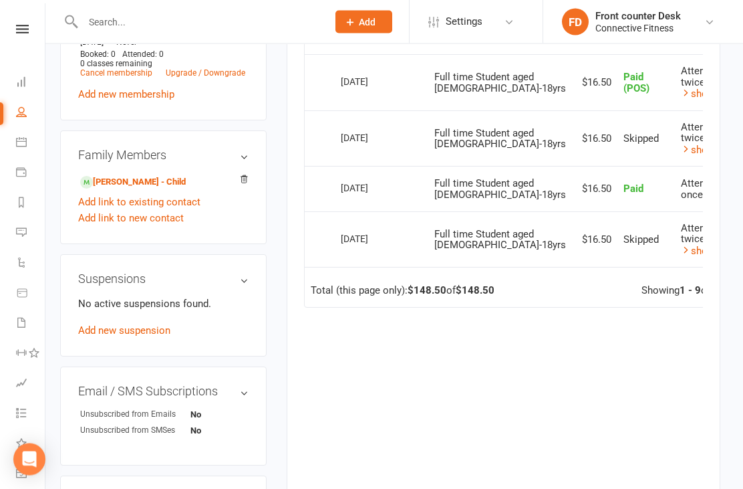
click at [681, 156] on link "show history" at bounding box center [714, 150] width 67 height 12
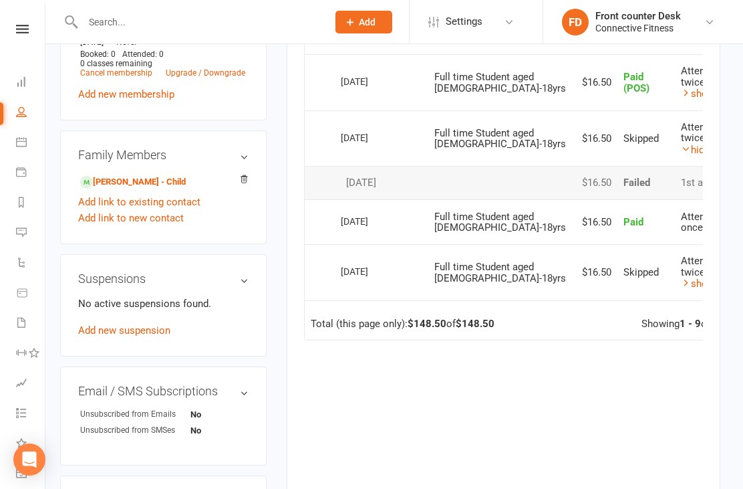
click at [681, 156] on link "hide history" at bounding box center [712, 150] width 62 height 12
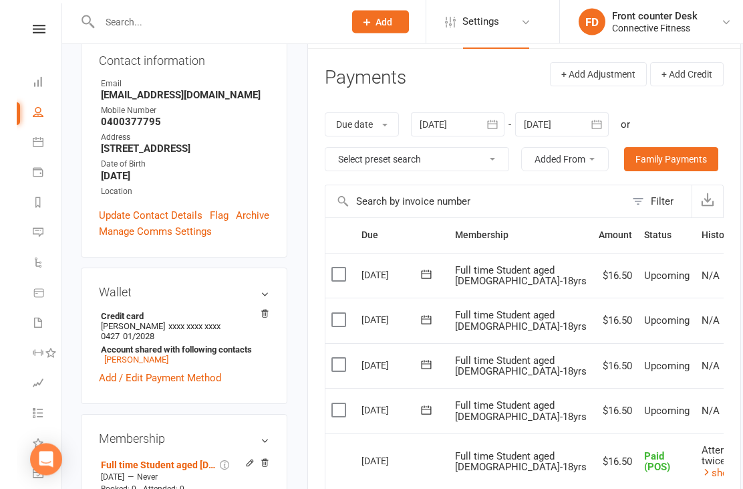
scroll to position [0, 0]
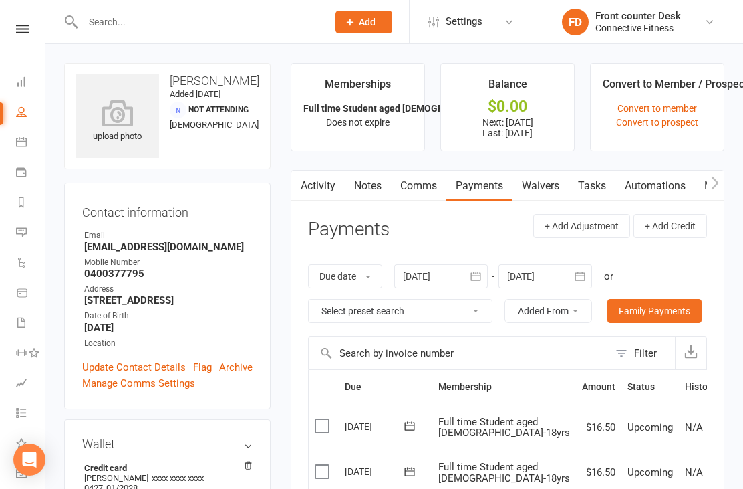
click at [31, 80] on link "Dashboard" at bounding box center [31, 83] width 30 height 30
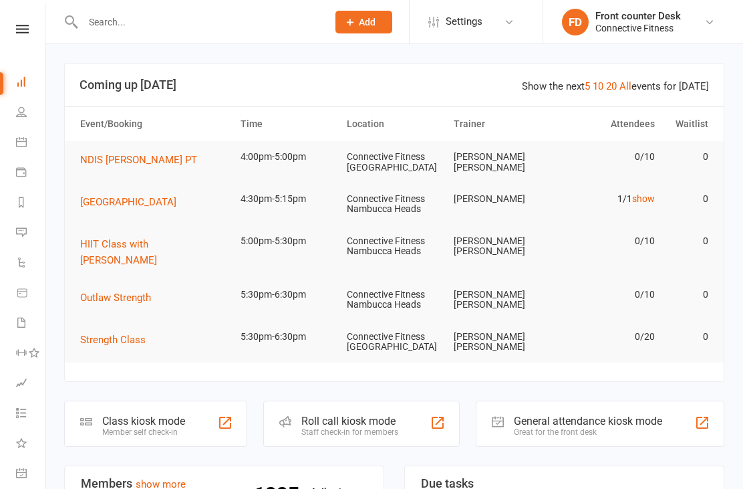
click at [632, 83] on link "All" at bounding box center [626, 86] width 12 height 12
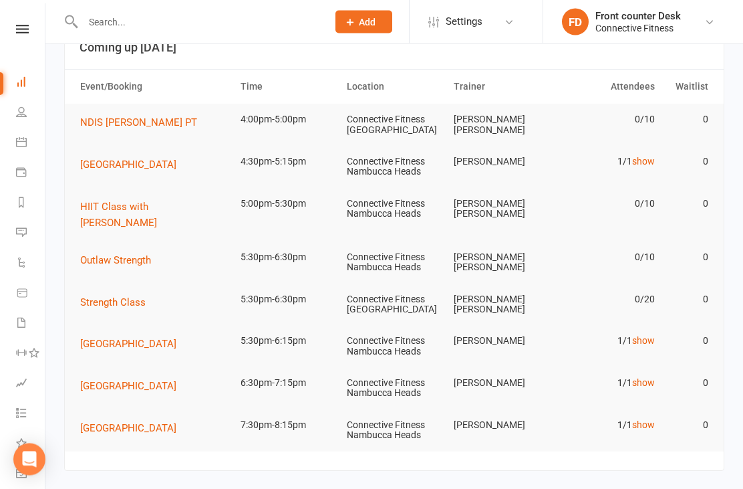
scroll to position [38, 0]
click at [649, 334] on link "show" at bounding box center [643, 339] width 23 height 11
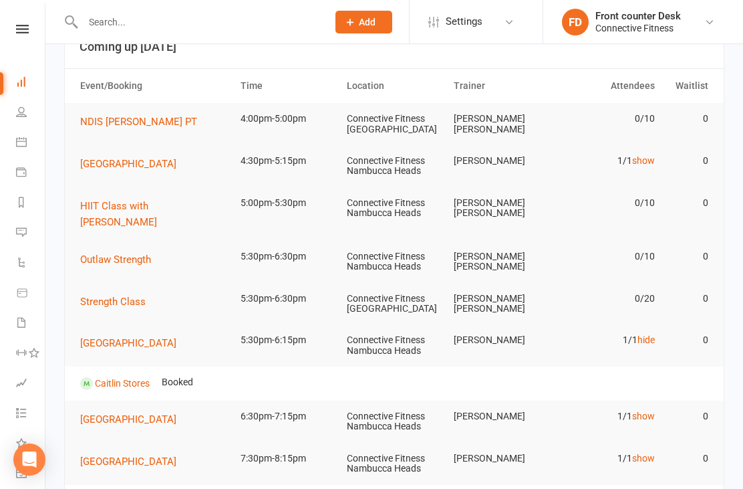
click at [649, 410] on link "show" at bounding box center [643, 415] width 23 height 11
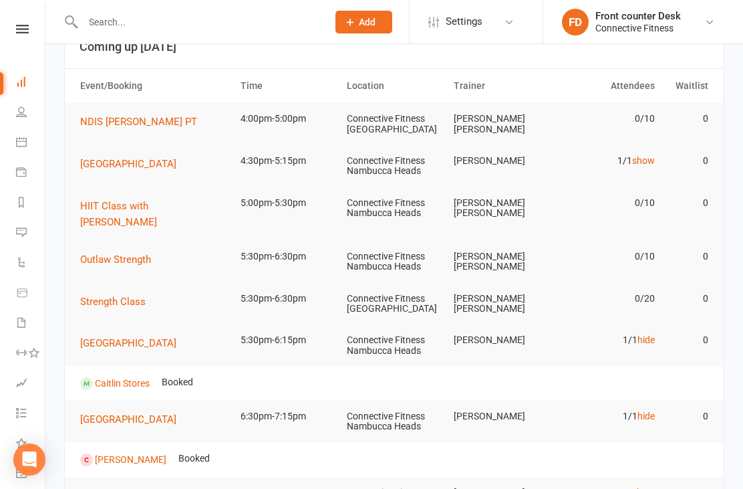
click at [651, 487] on link "show" at bounding box center [643, 492] width 23 height 11
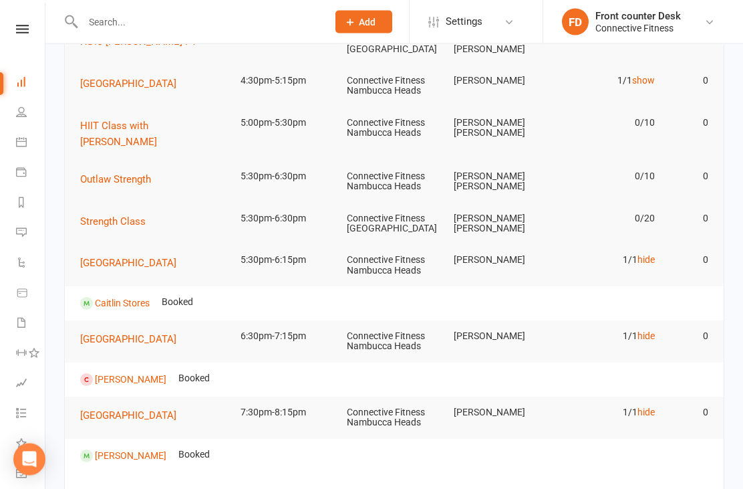
scroll to position [119, 0]
click at [647, 406] on link "hide" at bounding box center [646, 411] width 17 height 11
click at [123, 373] on link "Chris Barnes" at bounding box center [131, 378] width 72 height 11
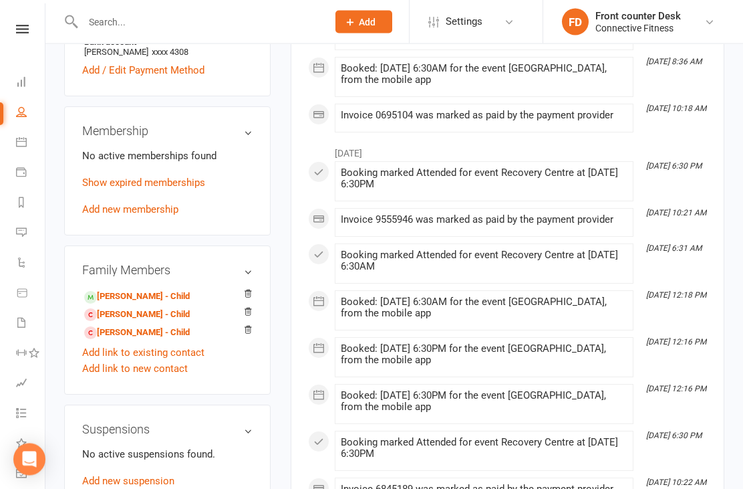
scroll to position [398, 0]
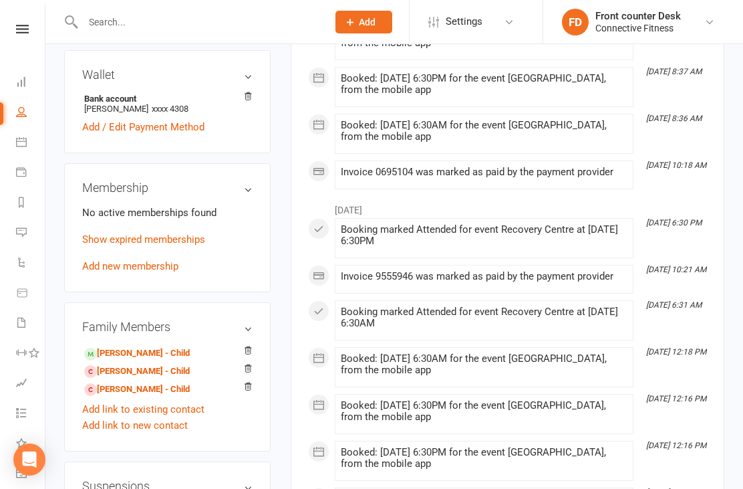
click at [21, 86] on icon at bounding box center [21, 81] width 11 height 11
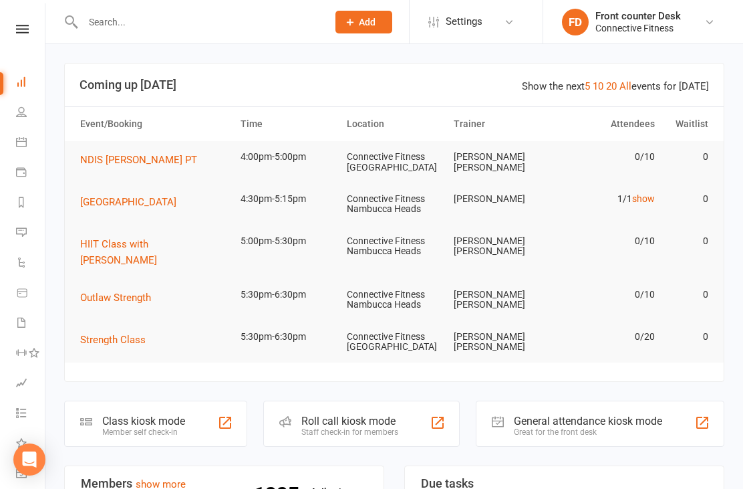
click at [638, 81] on div "Show the next 5 10 20 All events for [DATE]" at bounding box center [615, 86] width 187 height 16
click at [630, 81] on link "All" at bounding box center [626, 86] width 12 height 12
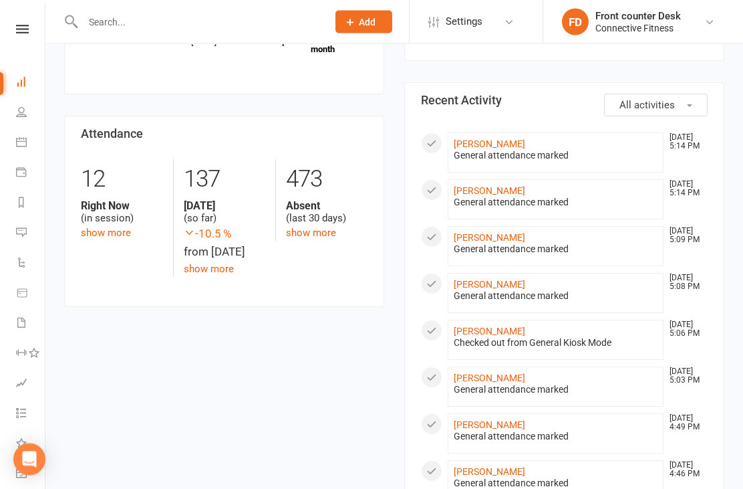
scroll to position [591, 0]
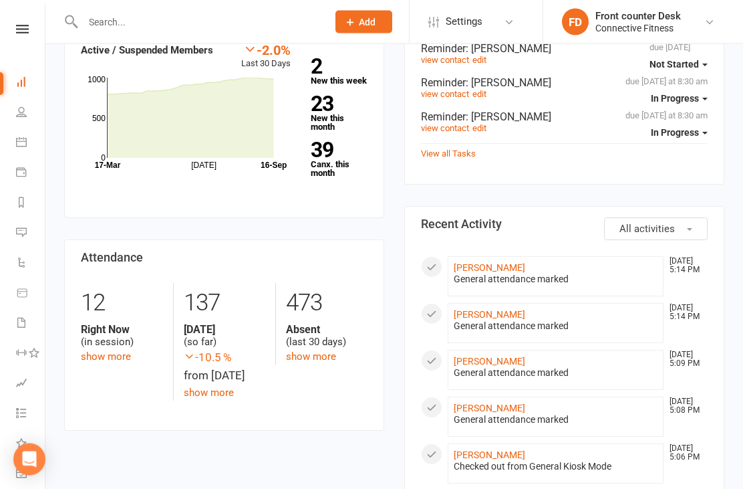
click at [525, 263] on link "[PERSON_NAME]" at bounding box center [490, 268] width 72 height 11
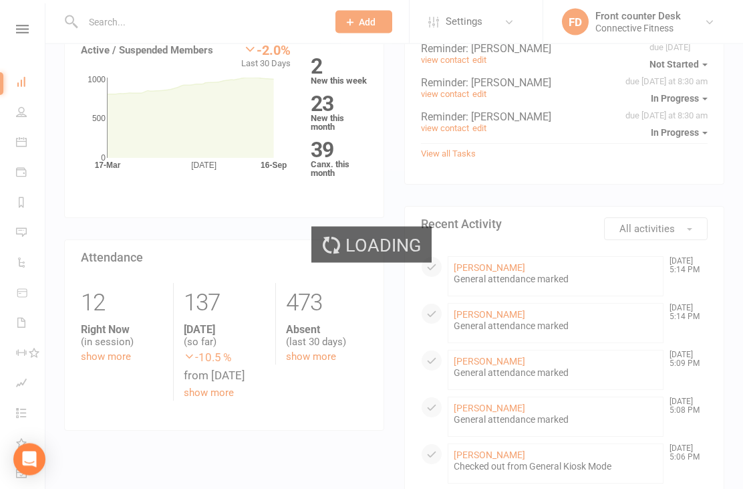
scroll to position [466, 0]
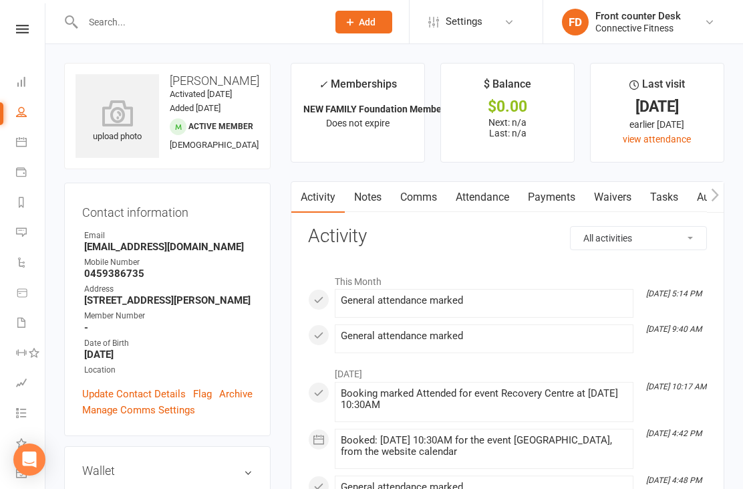
click at [27, 91] on link "Dashboard" at bounding box center [31, 83] width 30 height 30
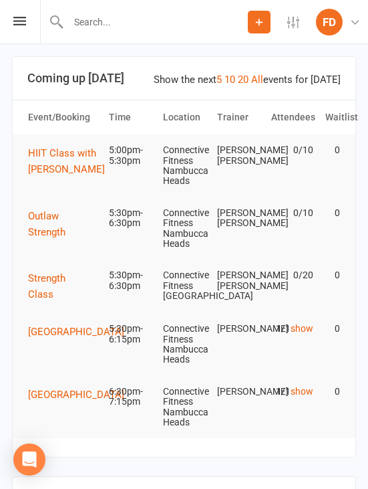
click at [176, 239] on td "Connective Fitness Nambucca Heads" at bounding box center [184, 228] width 54 height 63
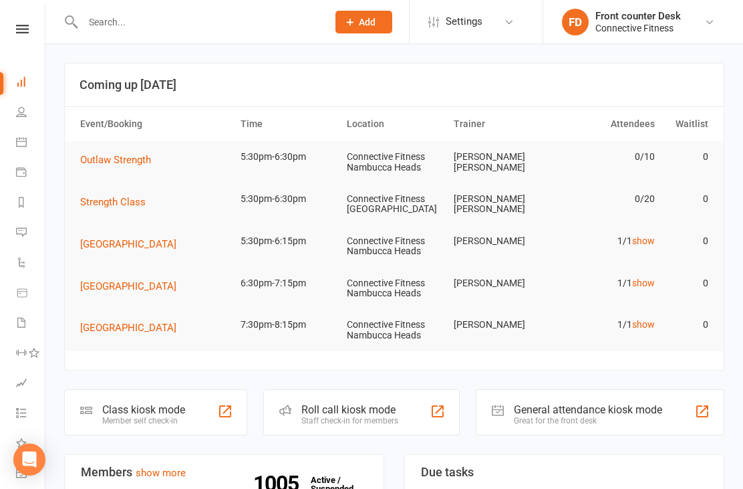
click at [648, 277] on link "show" at bounding box center [643, 282] width 23 height 11
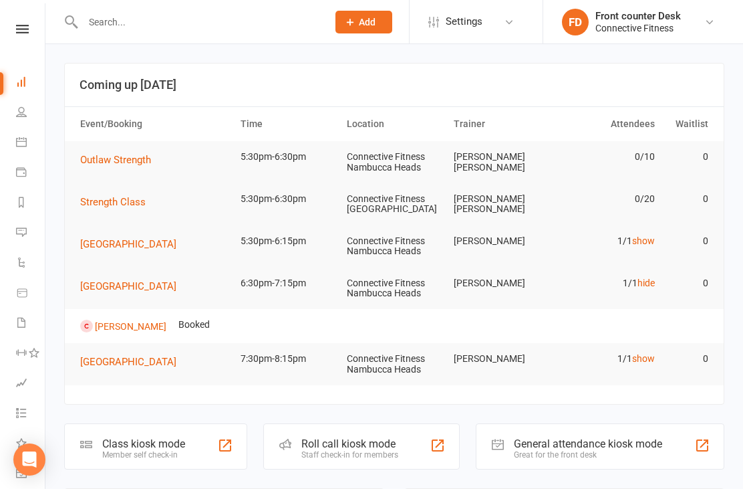
click at [639, 239] on link "show" at bounding box center [643, 240] width 23 height 11
